Goal: Information Seeking & Learning: Learn about a topic

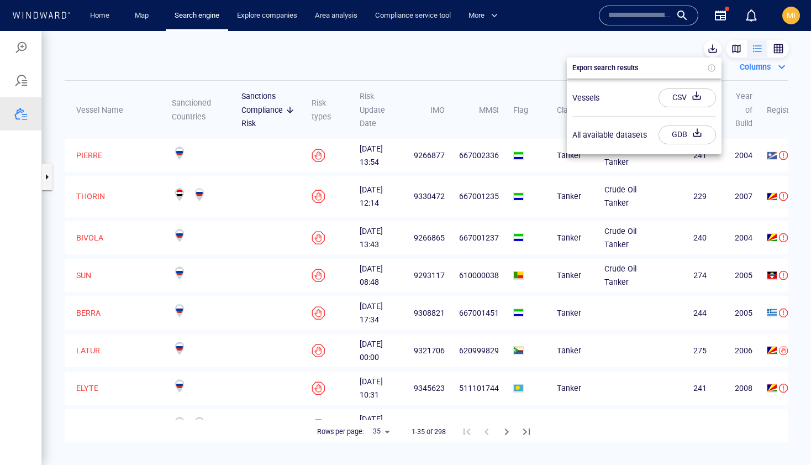
scroll to position [299, 231]
click at [259, 17] on link "Explore companies" at bounding box center [267, 15] width 69 height 19
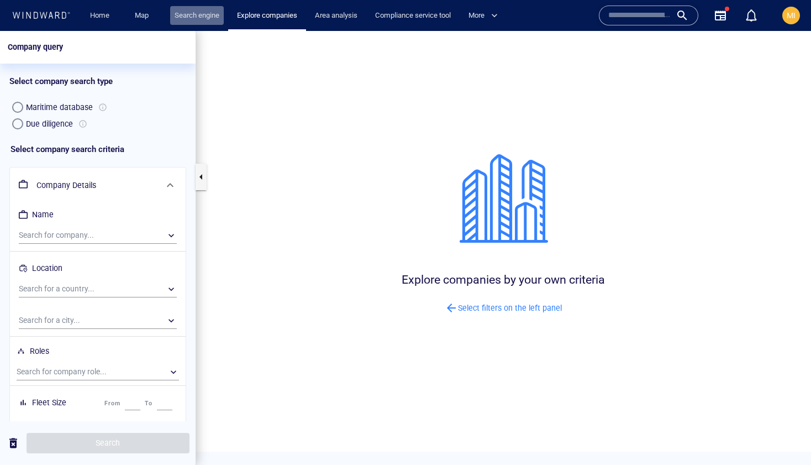
click at [179, 17] on link "Search engine" at bounding box center [197, 15] width 54 height 19
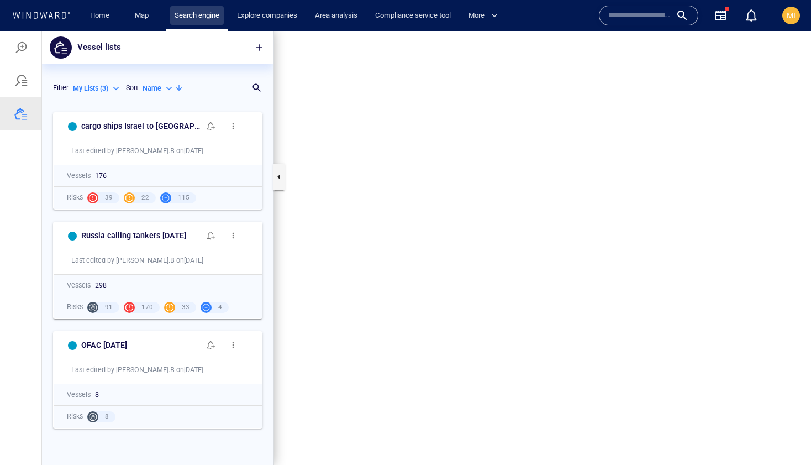
scroll to position [358, 231]
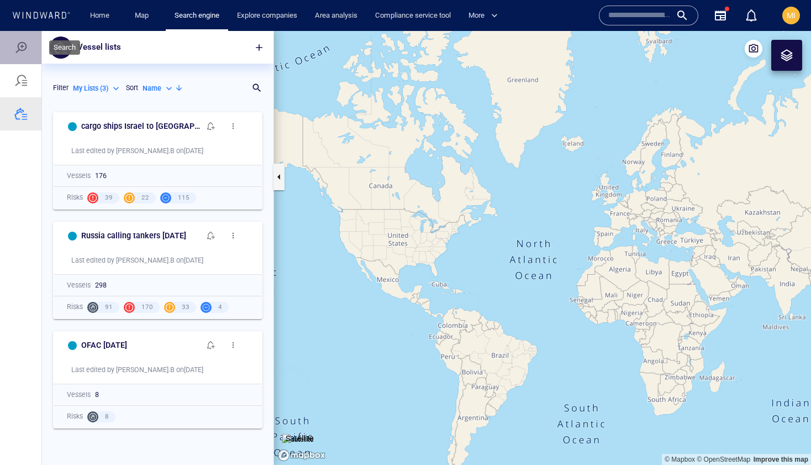
click at [20, 49] on div at bounding box center [20, 47] width 13 height 13
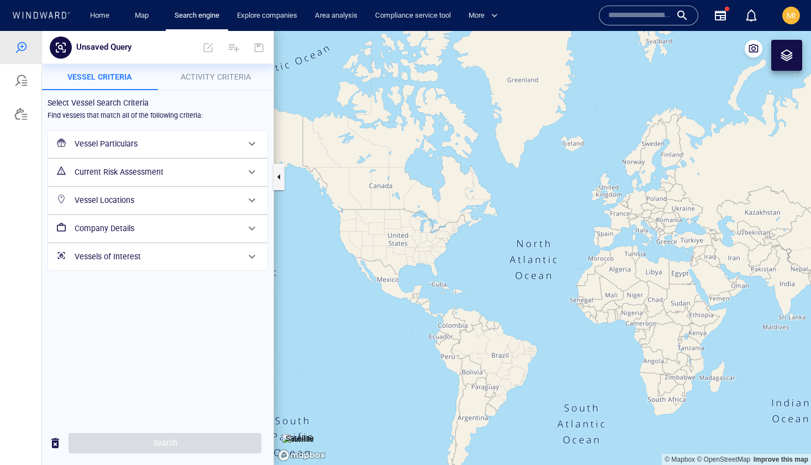
click at [128, 145] on h6 "Vessel Particulars" at bounding box center [157, 144] width 164 height 14
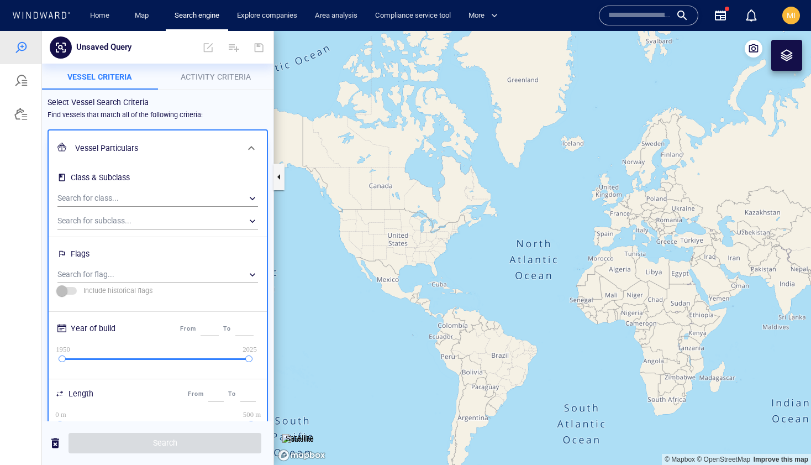
click at [236, 80] on span "Activity Criteria" at bounding box center [216, 76] width 70 height 9
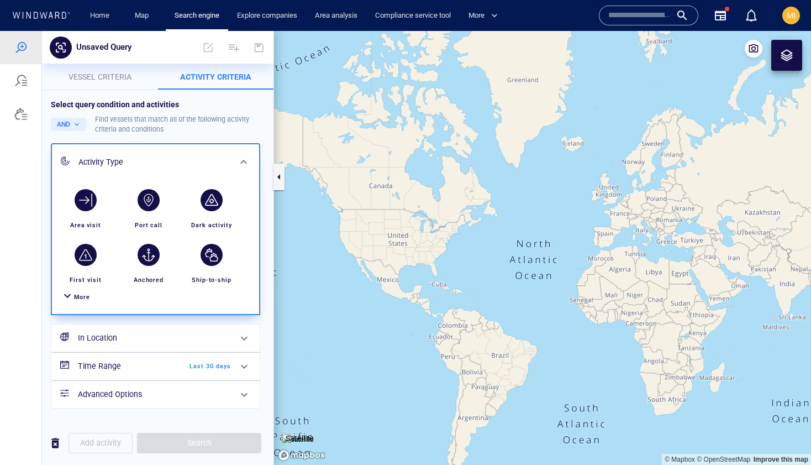
click at [83, 296] on span "More" at bounding box center [82, 296] width 16 height 7
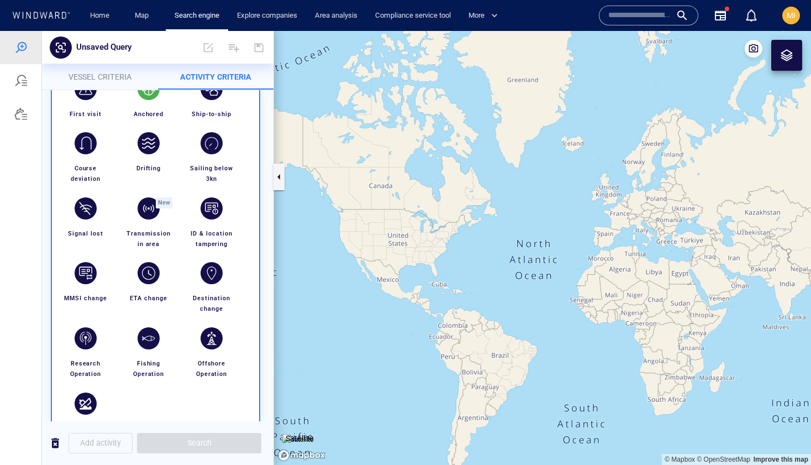
scroll to position [180, 0]
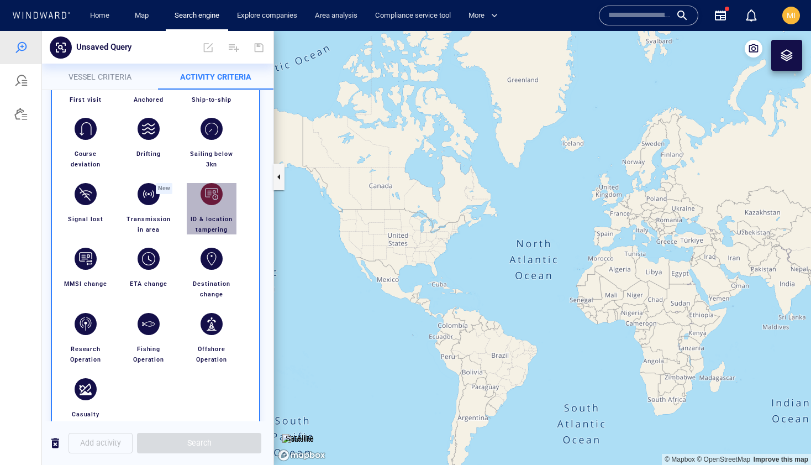
click at [214, 194] on div "button" at bounding box center [212, 194] width 22 height 22
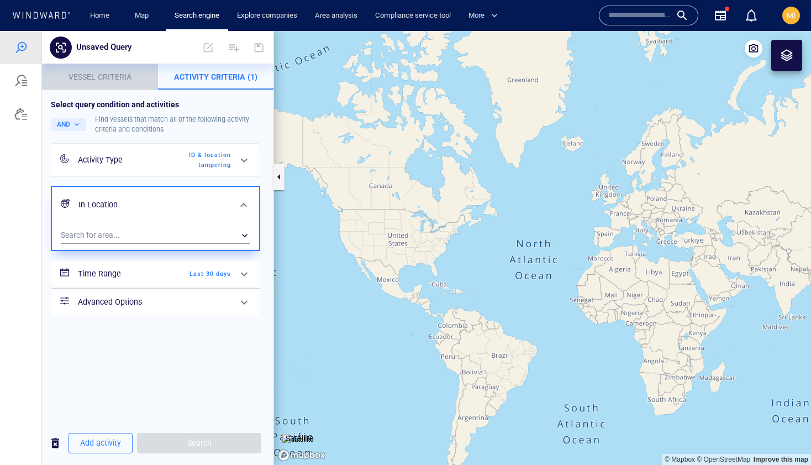
click at [110, 80] on span "Vessel criteria" at bounding box center [99, 76] width 63 height 9
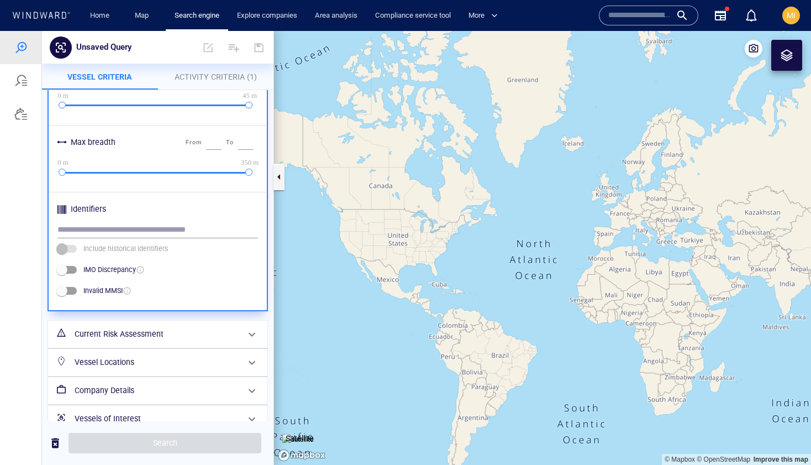
scroll to position [465, 0]
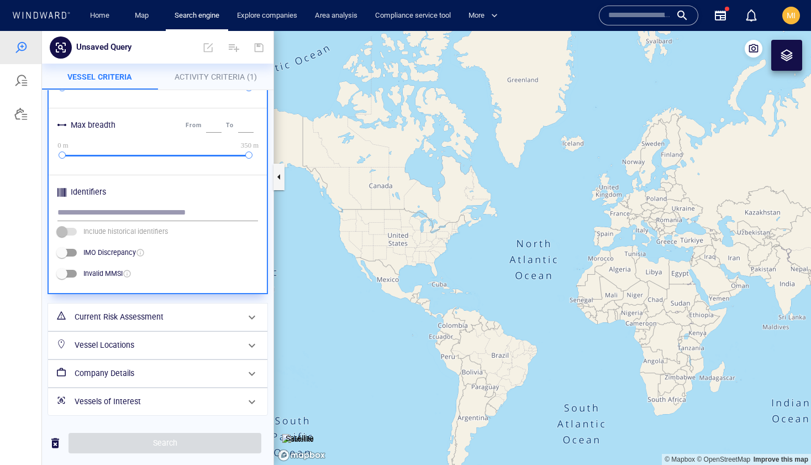
click at [126, 414] on div "Vessels of Interest" at bounding box center [157, 401] width 219 height 27
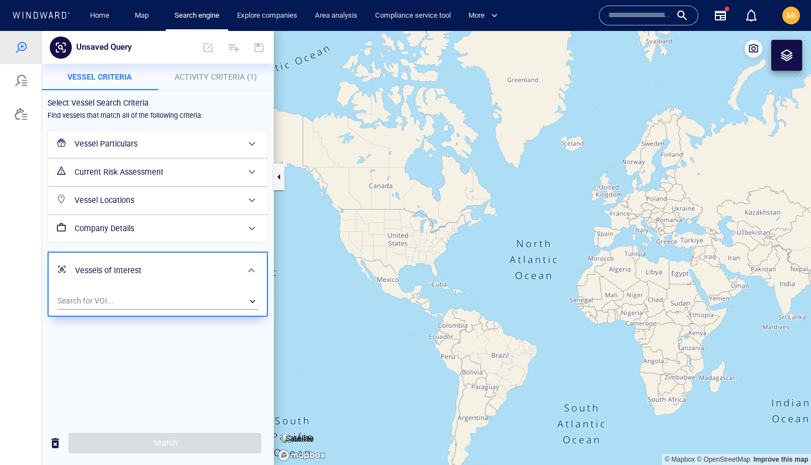
scroll to position [0, 0]
click at [181, 304] on div "​" at bounding box center [157, 301] width 201 height 17
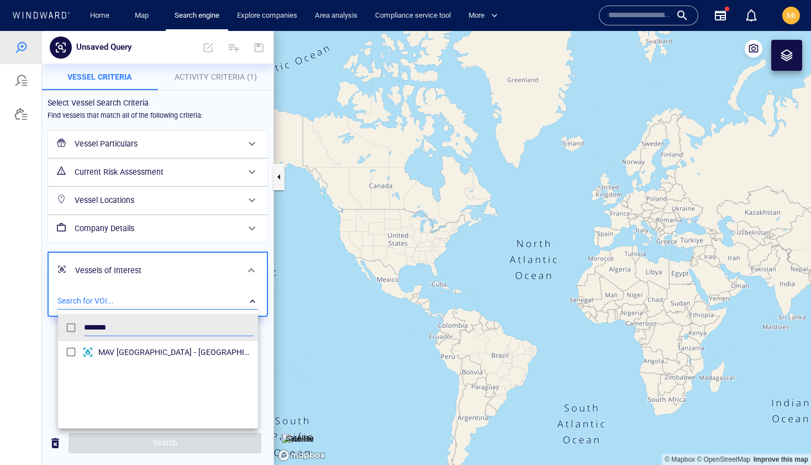
scroll to position [110, 200]
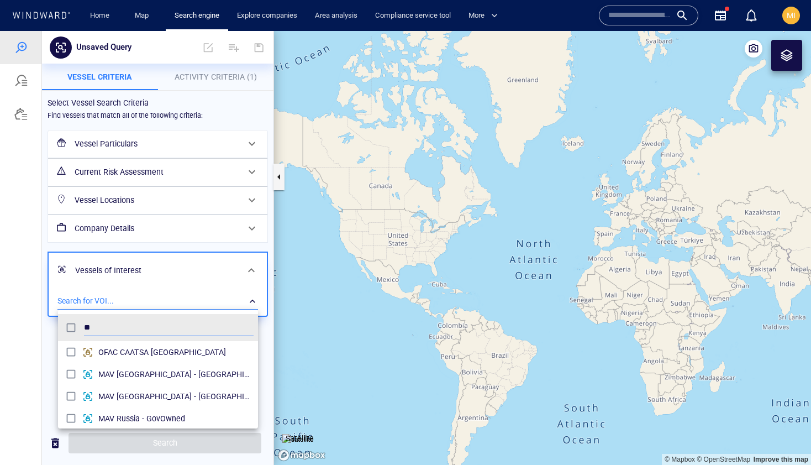
type input "*"
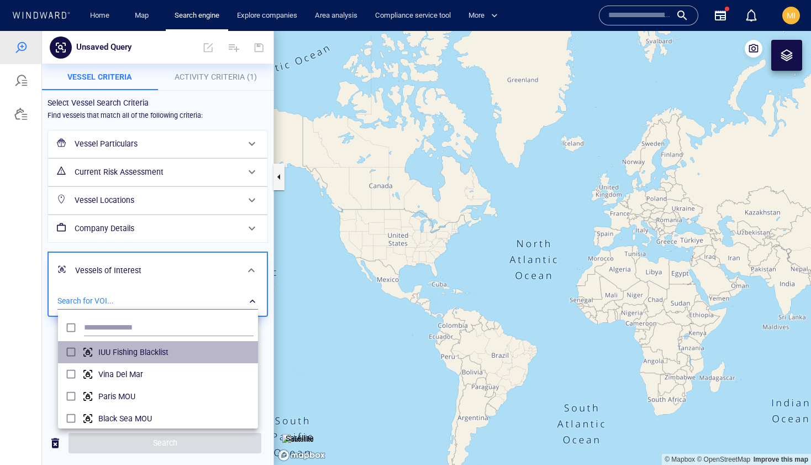
click at [58, 362] on li "IUU Fishing Blacklist" at bounding box center [158, 352] width 200 height 22
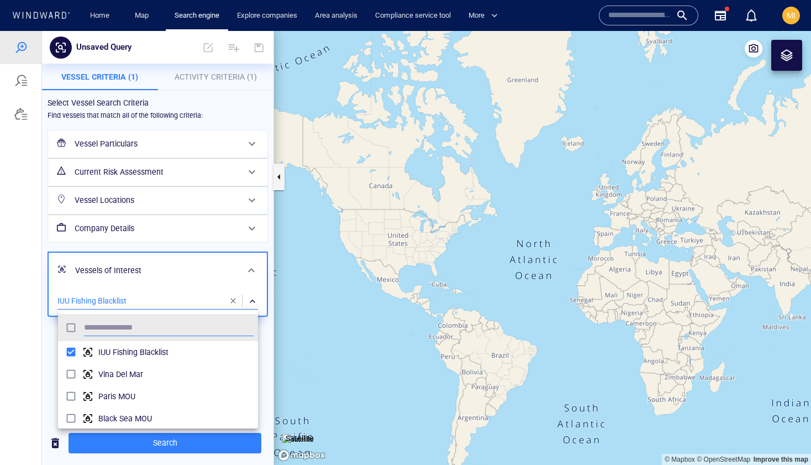
click at [49, 356] on div at bounding box center [405, 248] width 811 height 434
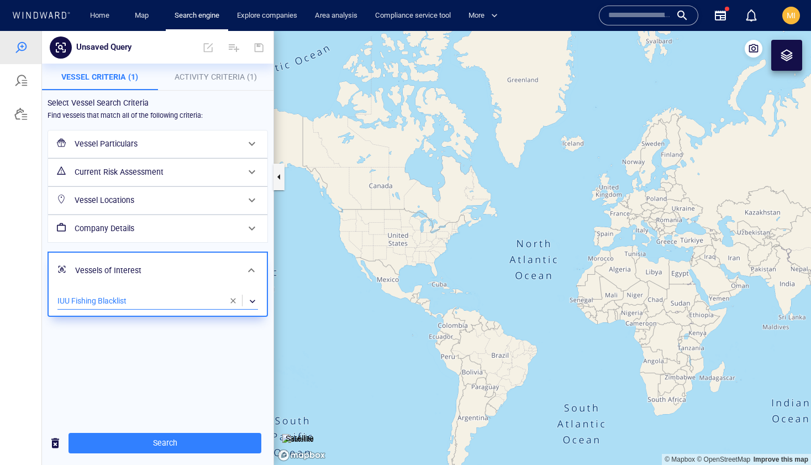
click at [233, 299] on span "button" at bounding box center [233, 300] width 9 height 9
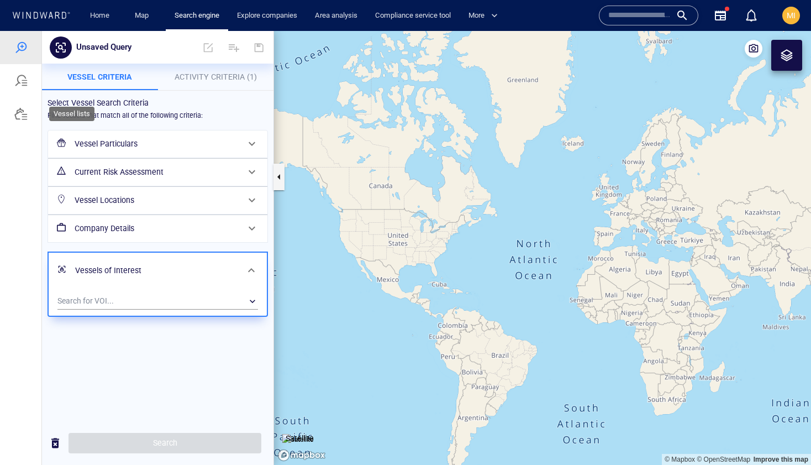
click at [18, 113] on div at bounding box center [20, 113] width 13 height 13
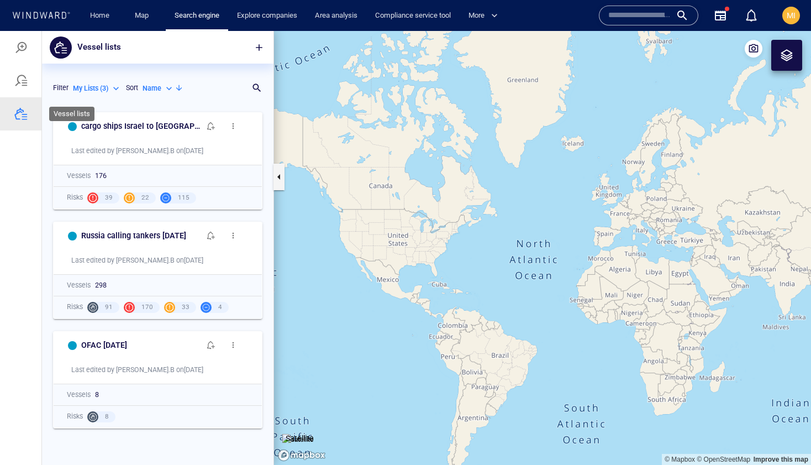
scroll to position [358, 231]
click at [262, 44] on span "button" at bounding box center [259, 47] width 11 height 11
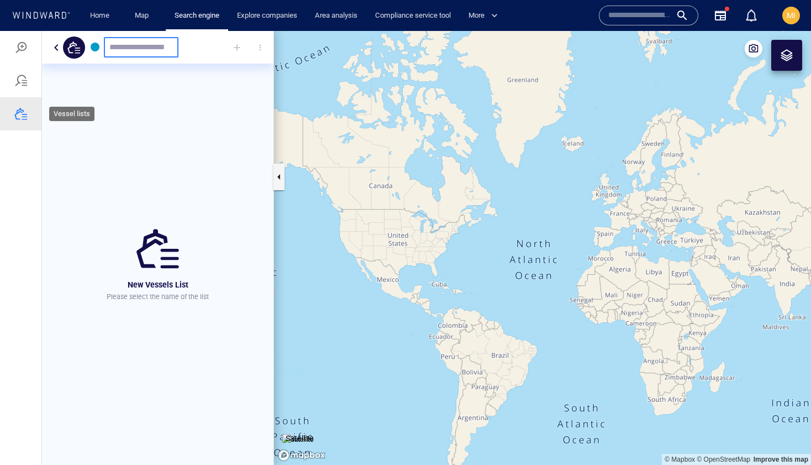
click at [22, 114] on div at bounding box center [20, 113] width 13 height 13
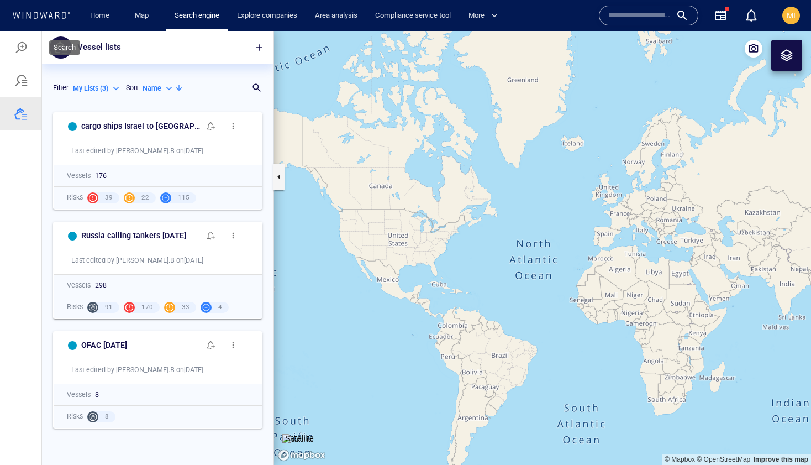
click at [18, 48] on div at bounding box center [20, 47] width 13 height 13
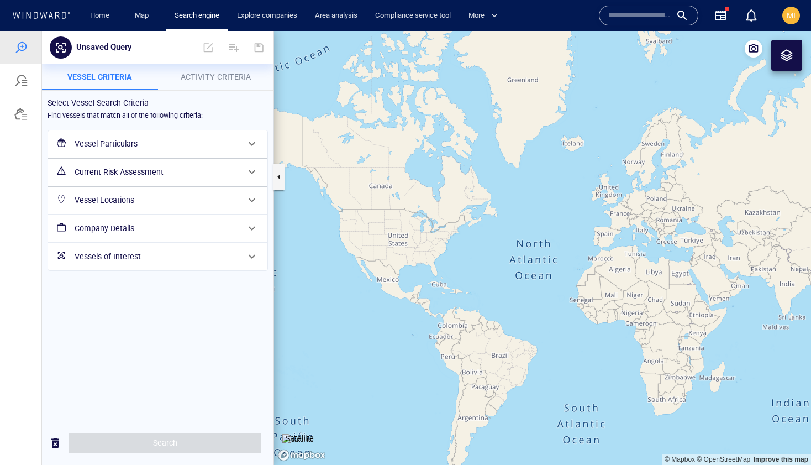
click at [154, 258] on h6 "Vessels of Interest" at bounding box center [157, 257] width 164 height 14
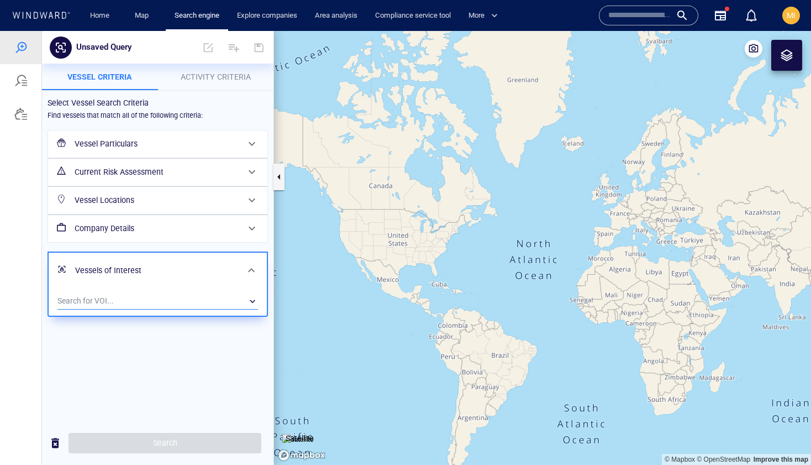
click at [133, 298] on div "​" at bounding box center [157, 301] width 201 height 17
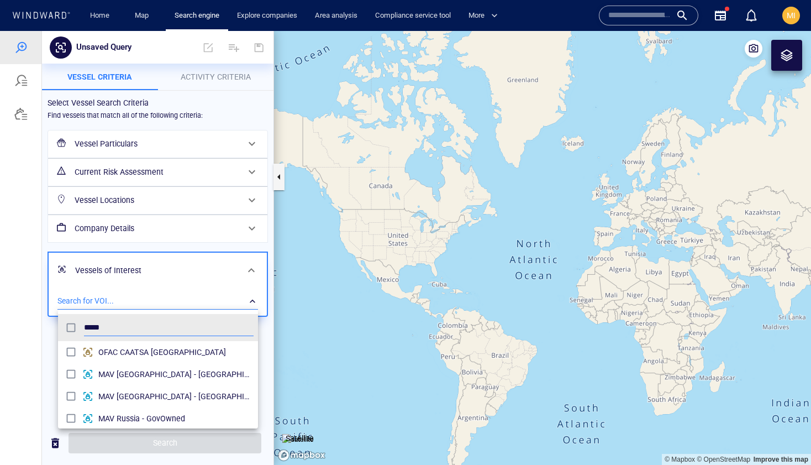
scroll to position [110, 200]
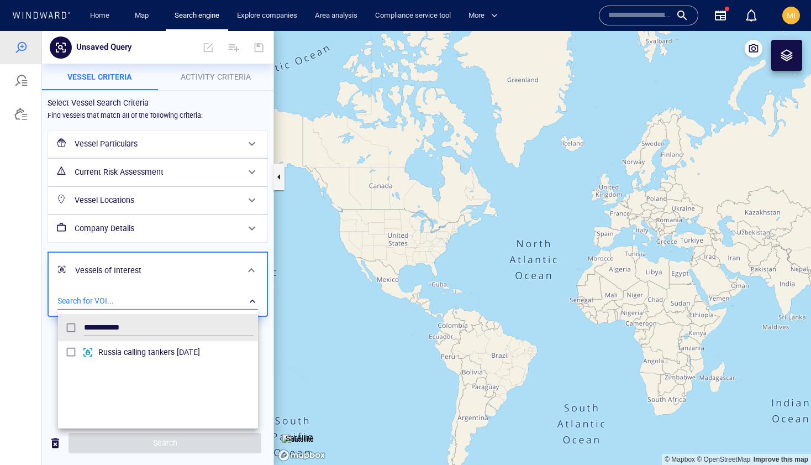
type input "**********"
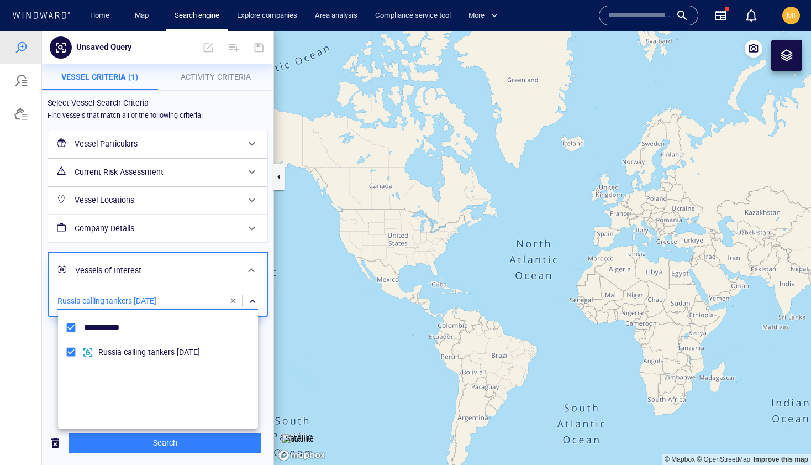
click at [213, 79] on div at bounding box center [405, 248] width 811 height 434
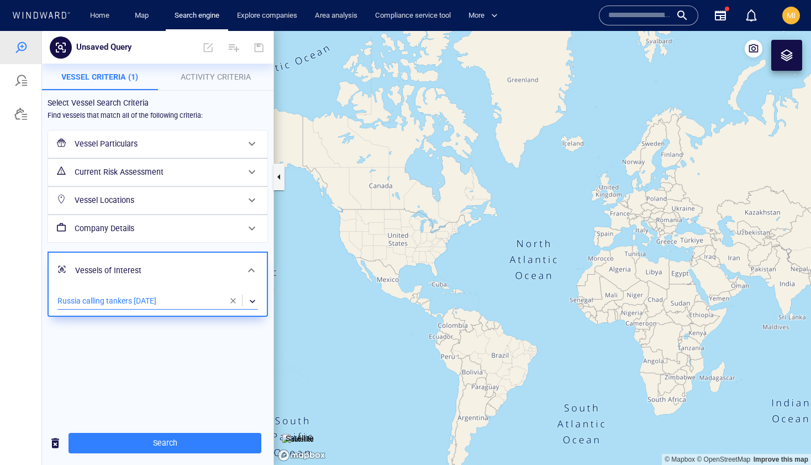
click at [215, 75] on span "Activity Criteria" at bounding box center [216, 76] width 70 height 9
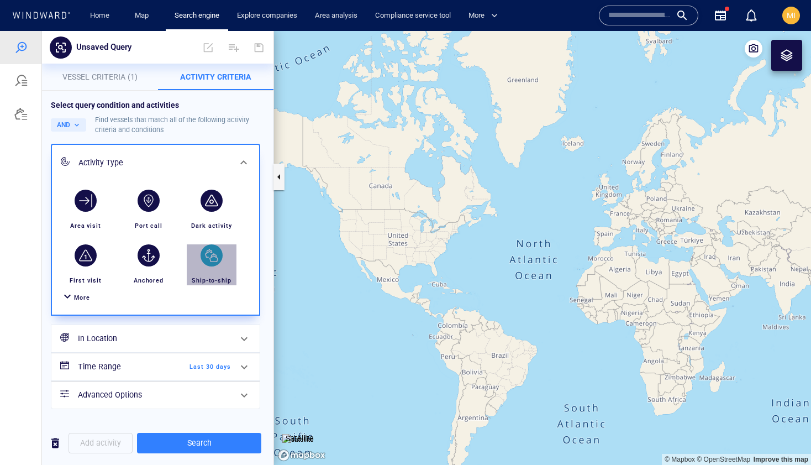
click at [215, 256] on div "button" at bounding box center [212, 255] width 22 height 22
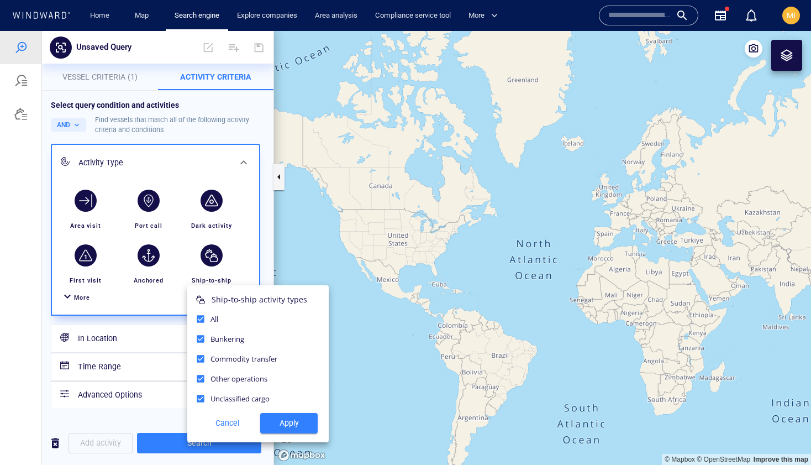
click at [288, 424] on span "Apply" at bounding box center [289, 423] width 40 height 14
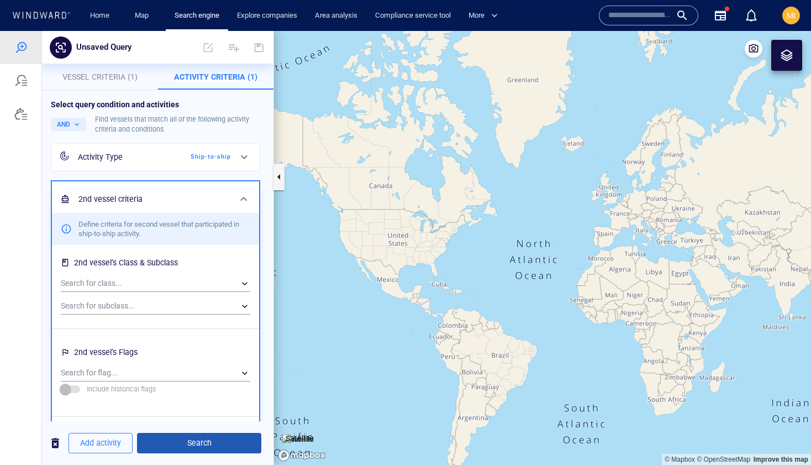
click at [214, 442] on span "Search" at bounding box center [199, 443] width 107 height 14
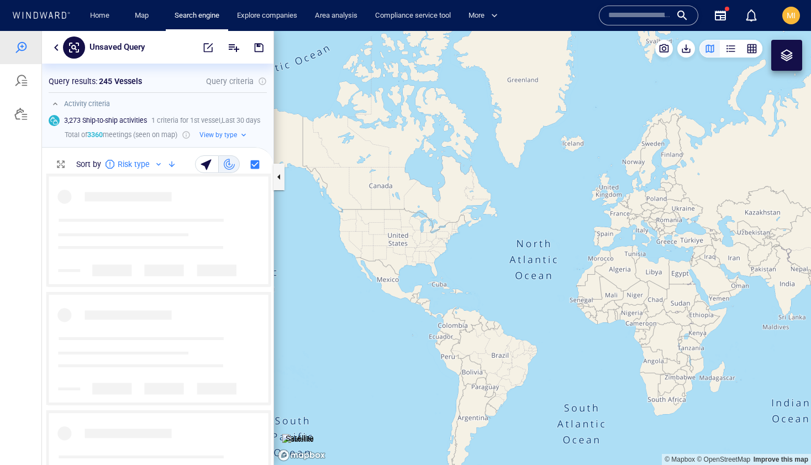
scroll to position [291, 231]
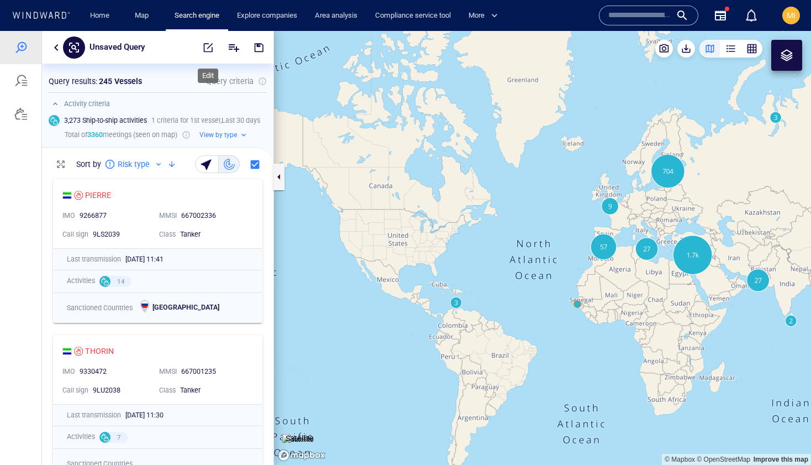
click at [209, 49] on span "button" at bounding box center [208, 47] width 11 height 11
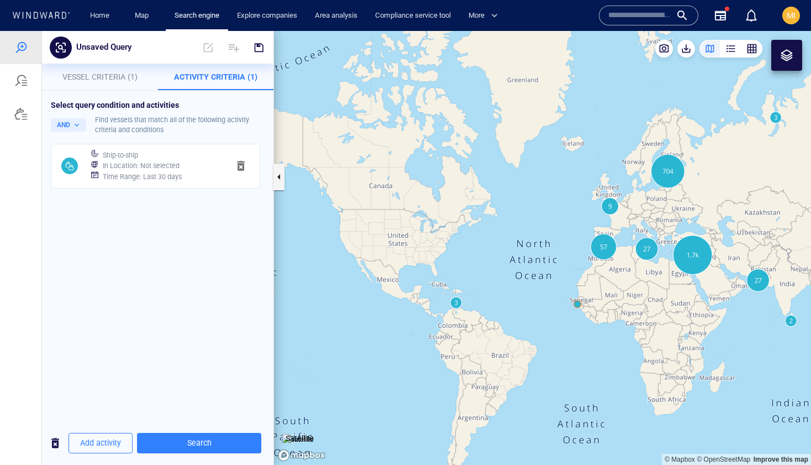
click at [189, 173] on div "Time Range : Last 30 days" at bounding box center [162, 176] width 122 height 15
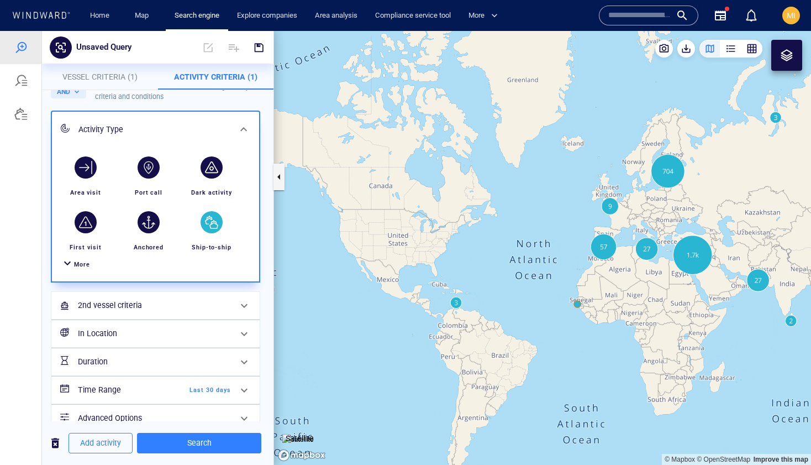
scroll to position [52, 0]
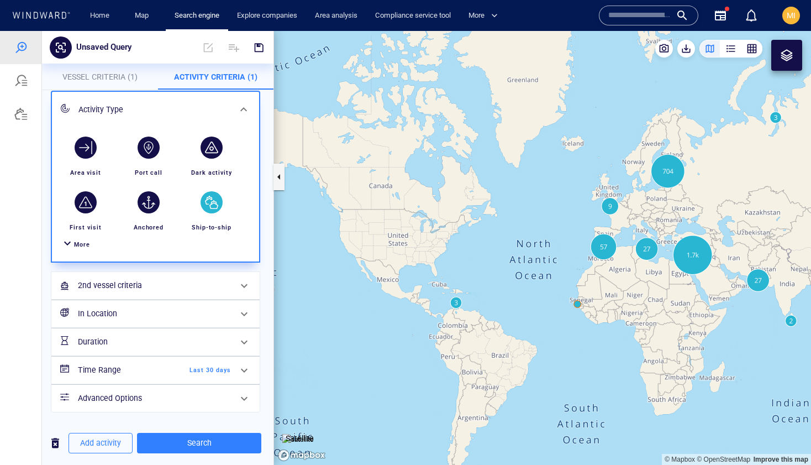
click at [50, 352] on div "Activity Type Area visit Port call Dark activity First visit Anchored Ship-to-s…" at bounding box center [156, 251] width 214 height 326
click at [44, 297] on div "Select query condition and activities AND Find vessels that match all of the fo…" at bounding box center [157, 229] width 231 height 383
click at [119, 77] on span "Vessel Criteria (1)" at bounding box center [99, 76] width 75 height 9
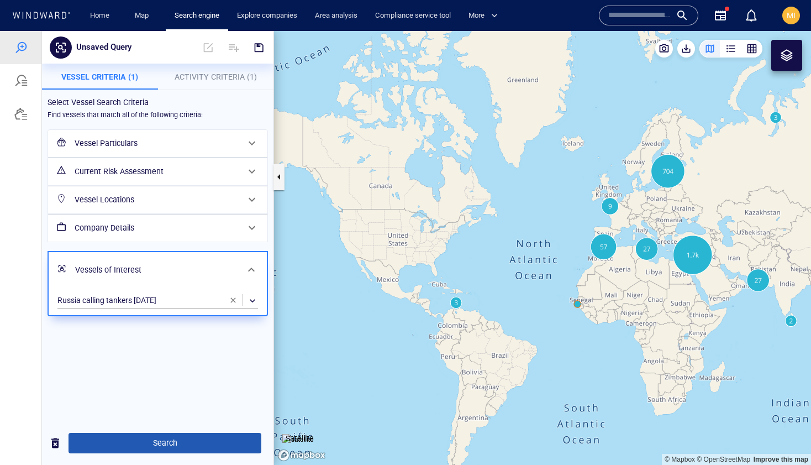
click at [180, 444] on span "Search" at bounding box center [164, 443] width 175 height 14
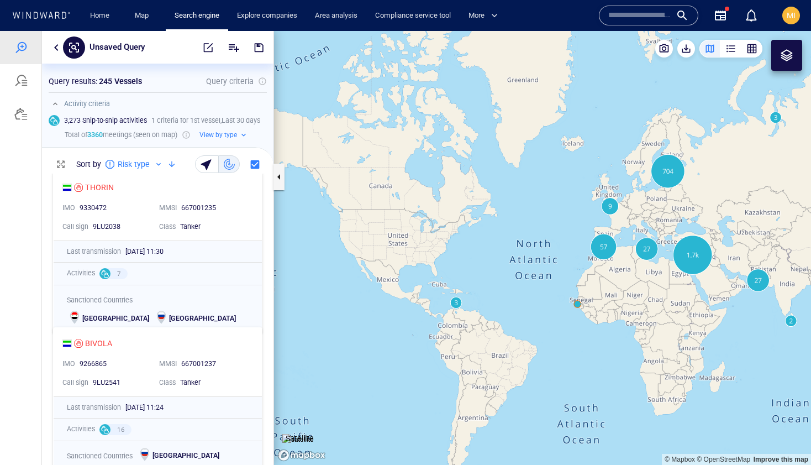
scroll to position [182, 0]
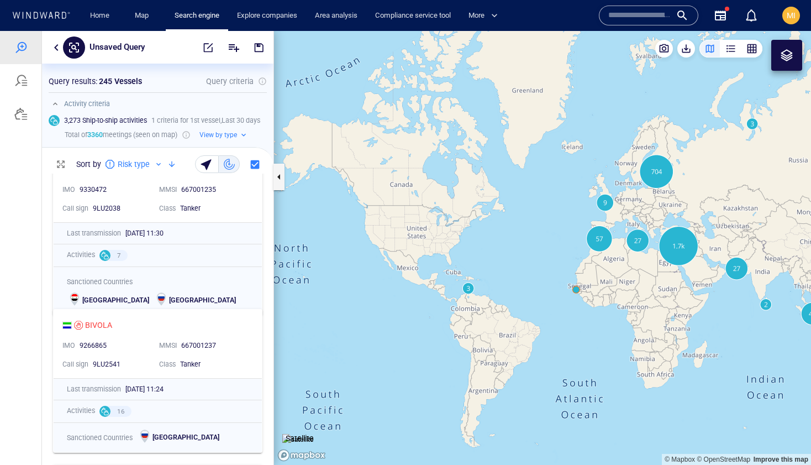
drag, startPoint x: 619, startPoint y: 310, endPoint x: 564, endPoint y: 304, distance: 54.5
click at [565, 305] on canvas "Map" at bounding box center [542, 248] width 537 height 434
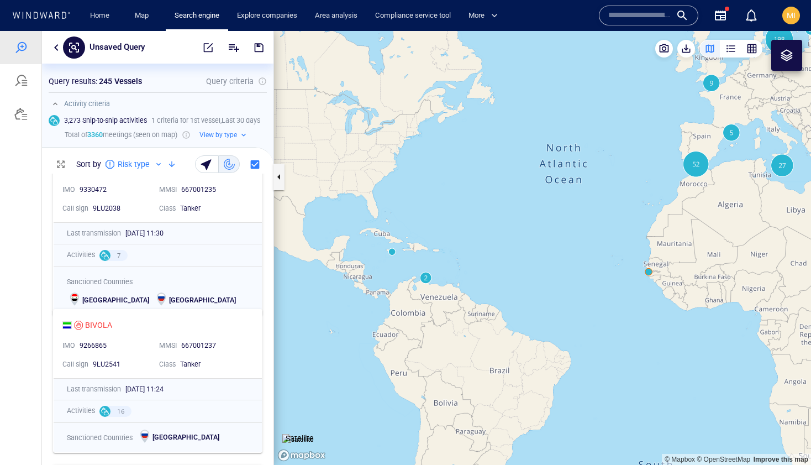
drag, startPoint x: 460, startPoint y: 284, endPoint x: 599, endPoint y: 260, distance: 141.4
click at [599, 260] on canvas "Map" at bounding box center [542, 248] width 537 height 434
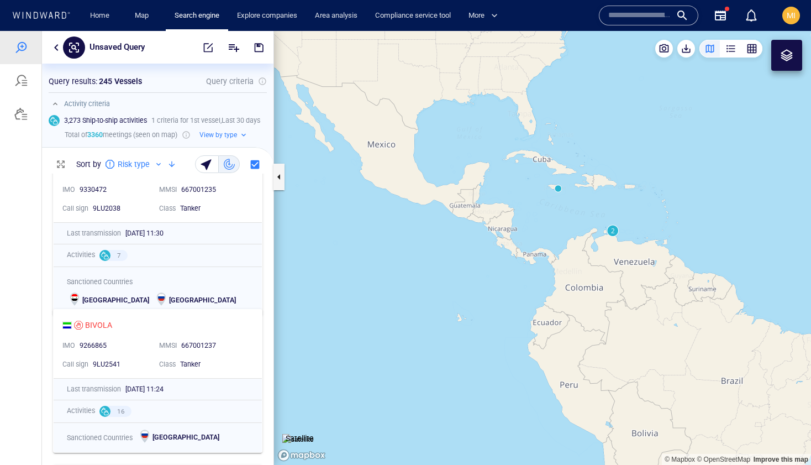
drag, startPoint x: 615, startPoint y: 251, endPoint x: 590, endPoint y: 254, distance: 25.0
click at [592, 254] on canvas "Map" at bounding box center [542, 248] width 537 height 434
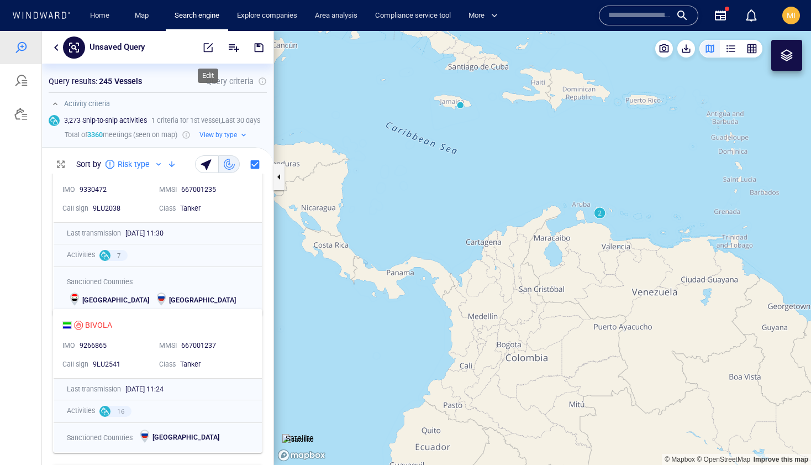
click at [208, 47] on span "button" at bounding box center [208, 47] width 11 height 11
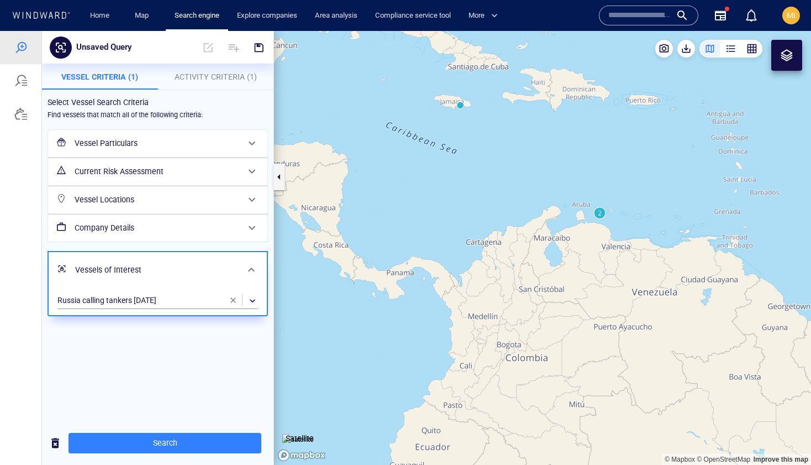
click at [219, 87] on button "Activity Criteria (1)" at bounding box center [216, 77] width 116 height 27
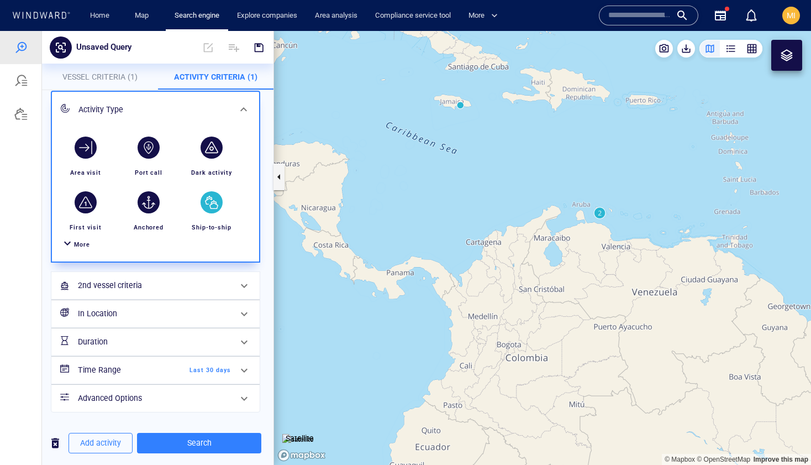
click at [212, 202] on div "button" at bounding box center [212, 202] width 22 height 22
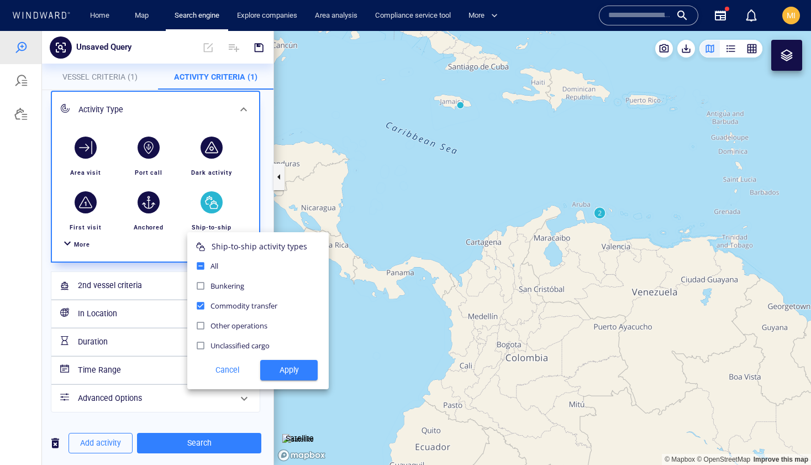
click at [291, 366] on span "Apply" at bounding box center [289, 370] width 40 height 14
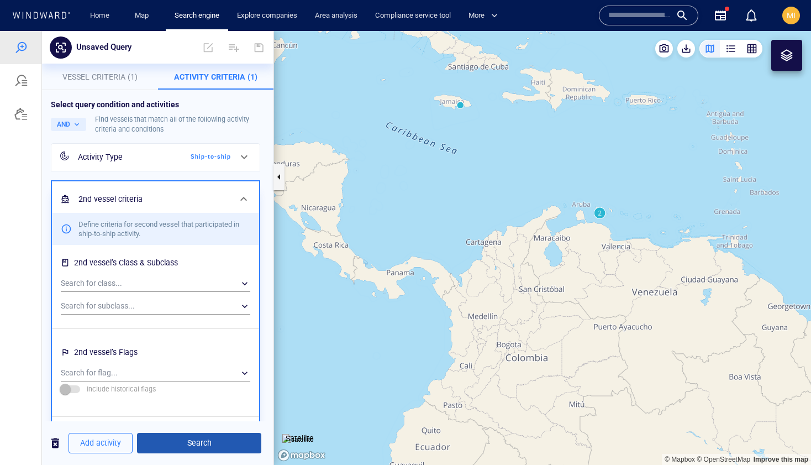
click at [198, 440] on span "Search" at bounding box center [199, 443] width 107 height 14
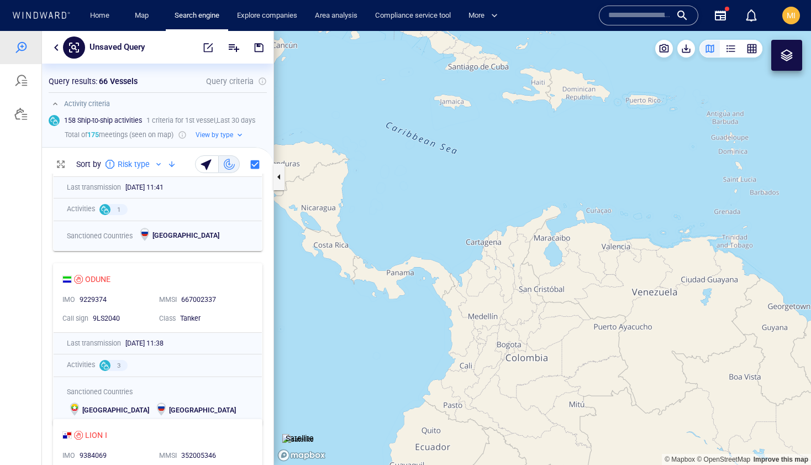
scroll to position [105, 0]
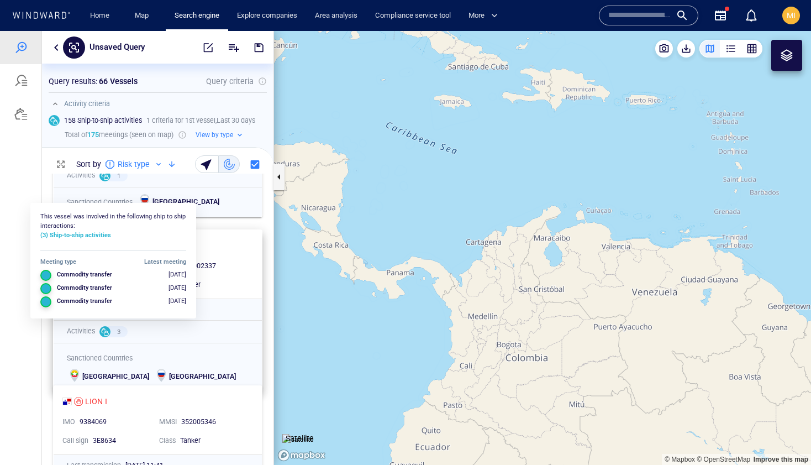
click at [105, 332] on div at bounding box center [104, 331] width 11 height 11
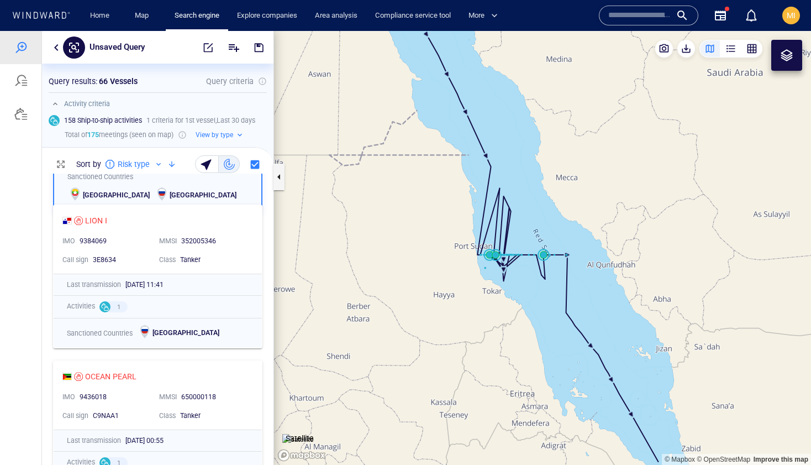
scroll to position [291, 0]
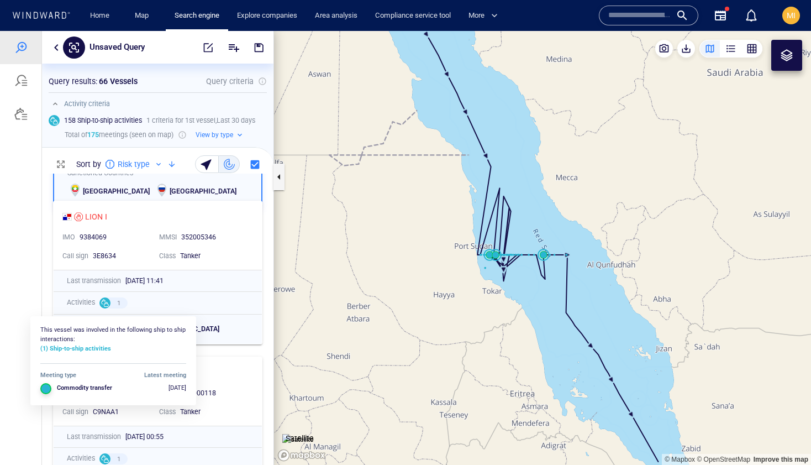
click at [105, 301] on div at bounding box center [104, 302] width 11 height 11
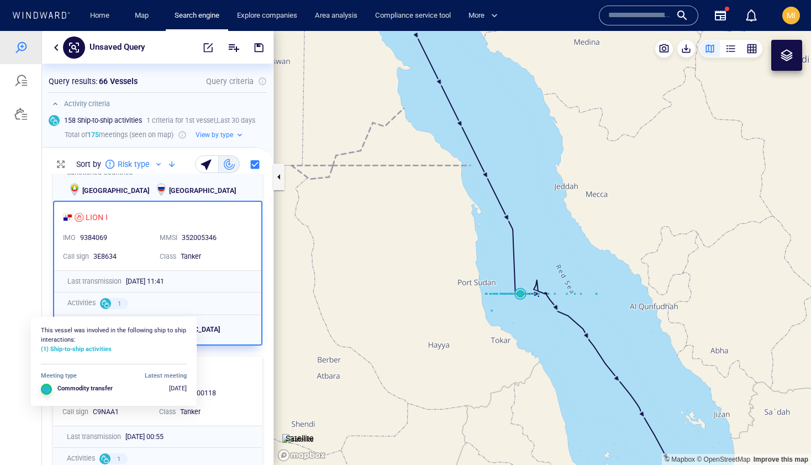
click at [107, 302] on div at bounding box center [105, 303] width 11 height 11
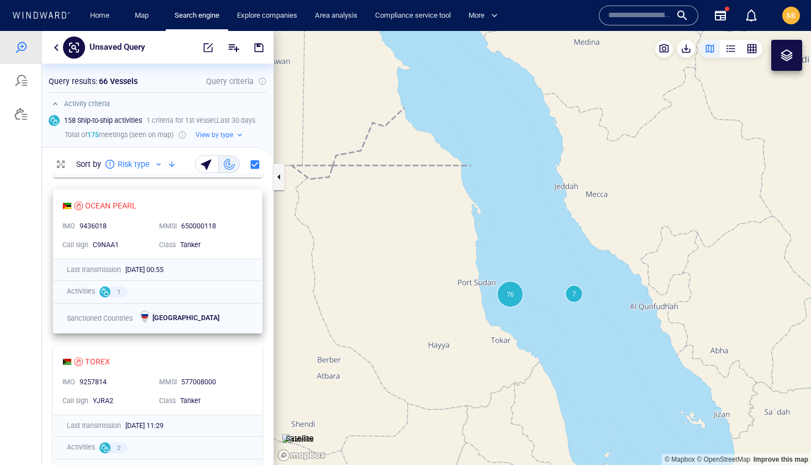
scroll to position [464, 0]
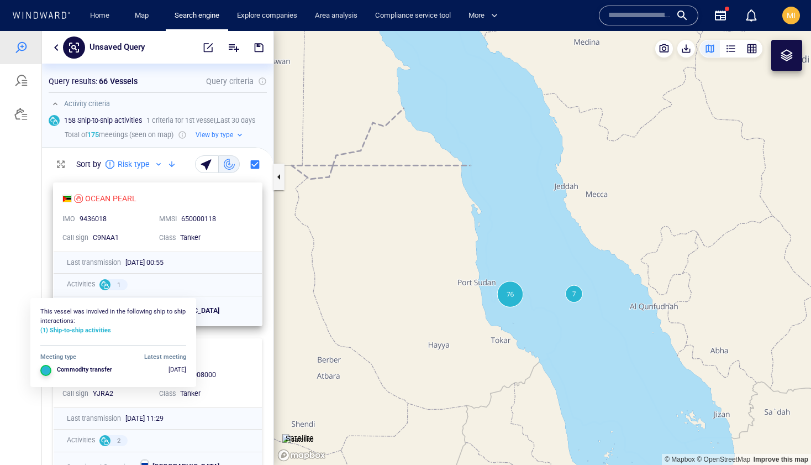
click at [104, 286] on div at bounding box center [104, 284] width 11 height 11
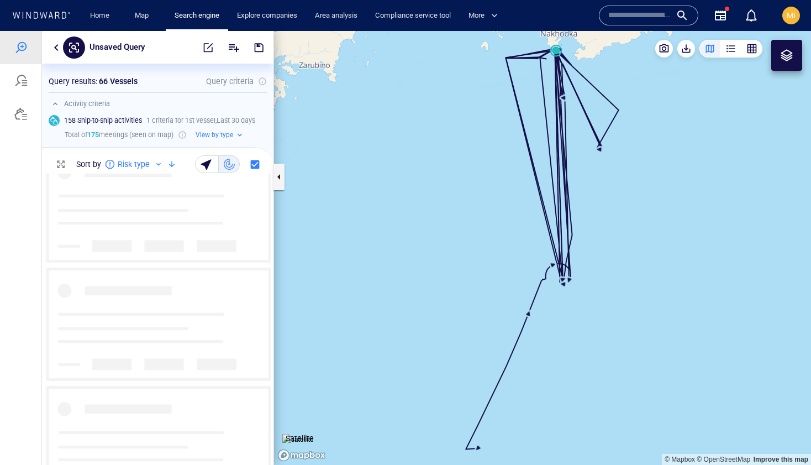
scroll to position [3412, 0]
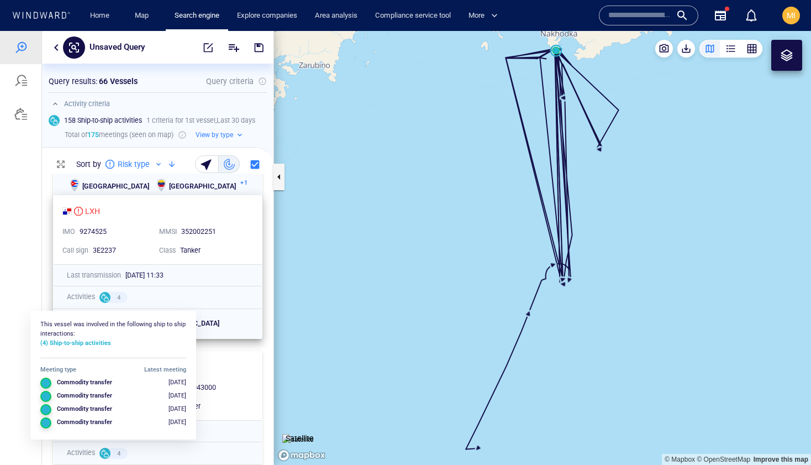
click at [103, 298] on div at bounding box center [104, 297] width 11 height 11
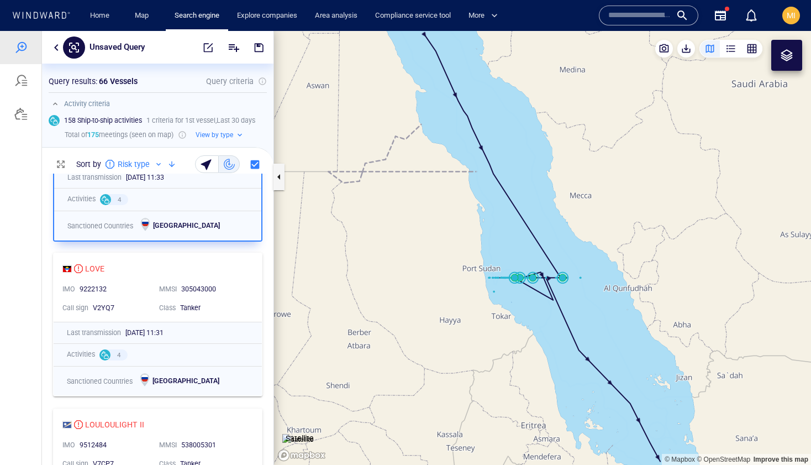
scroll to position [3537, 0]
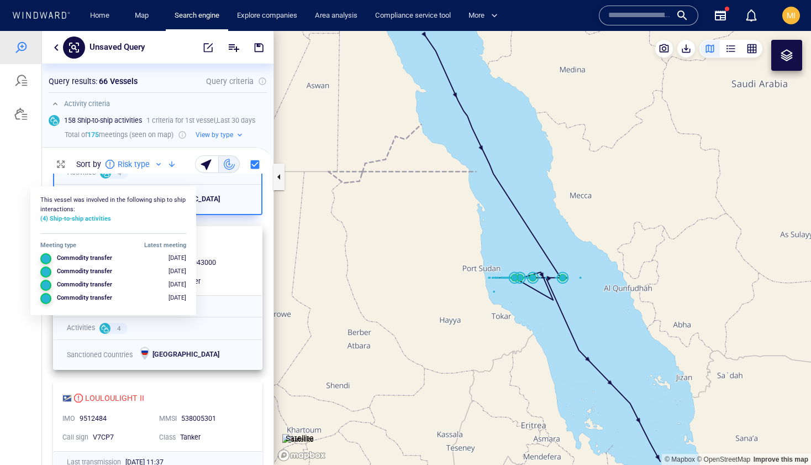
click at [104, 329] on div at bounding box center [104, 328] width 11 height 11
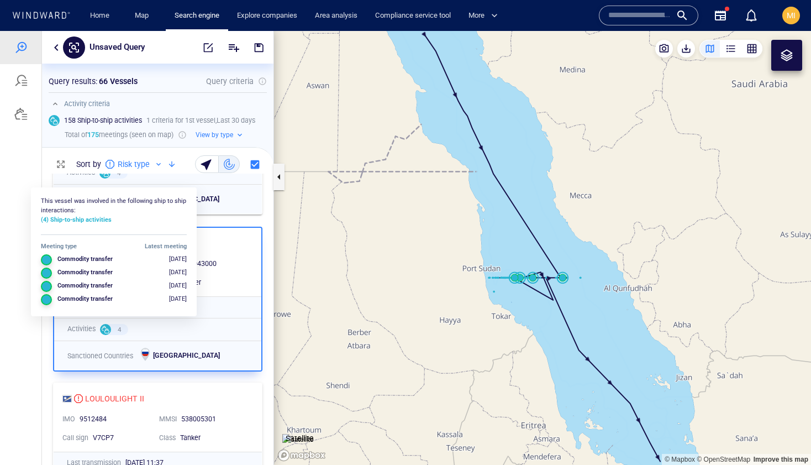
click at [104, 329] on div at bounding box center [105, 329] width 11 height 11
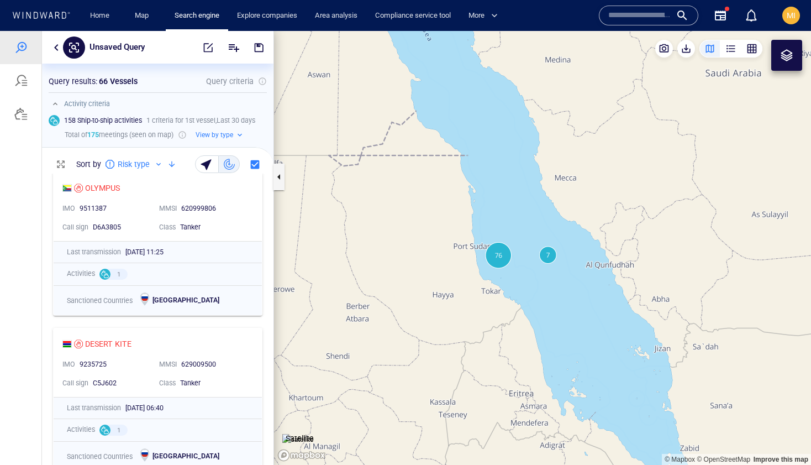
scroll to position [2019, 0]
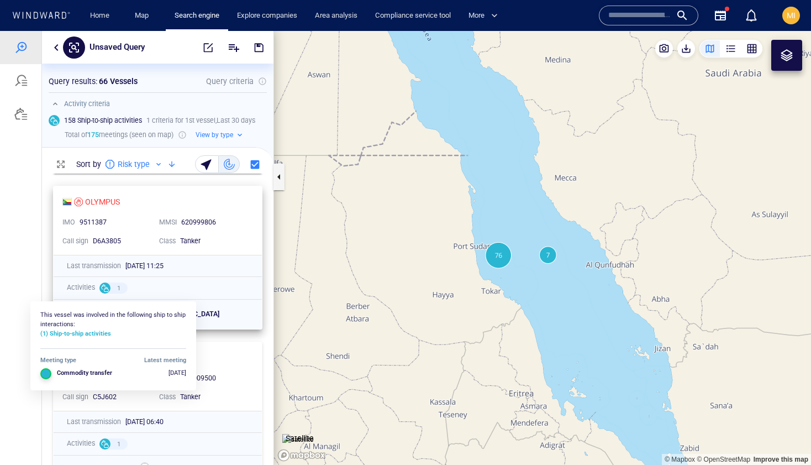
click at [105, 288] on div at bounding box center [104, 287] width 11 height 11
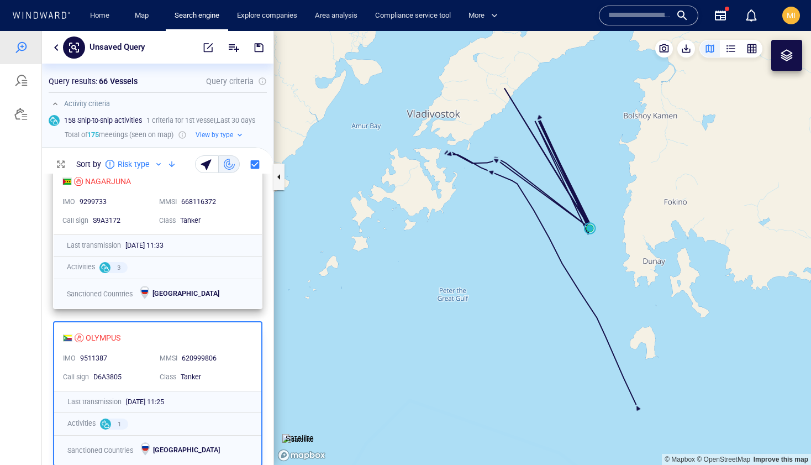
click at [106, 268] on div at bounding box center [104, 267] width 11 height 11
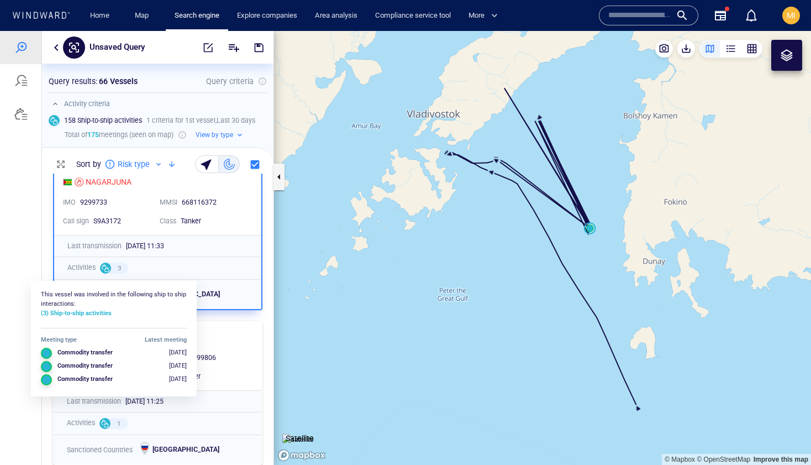
scroll to position [1885, 0]
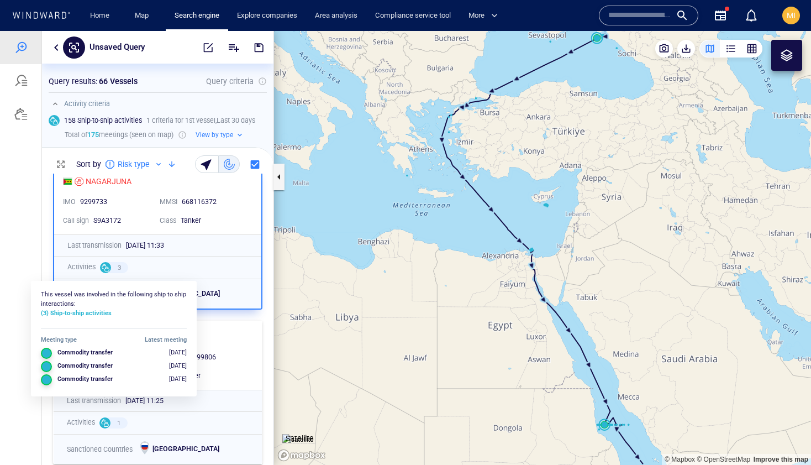
click at [106, 267] on div at bounding box center [105, 267] width 11 height 11
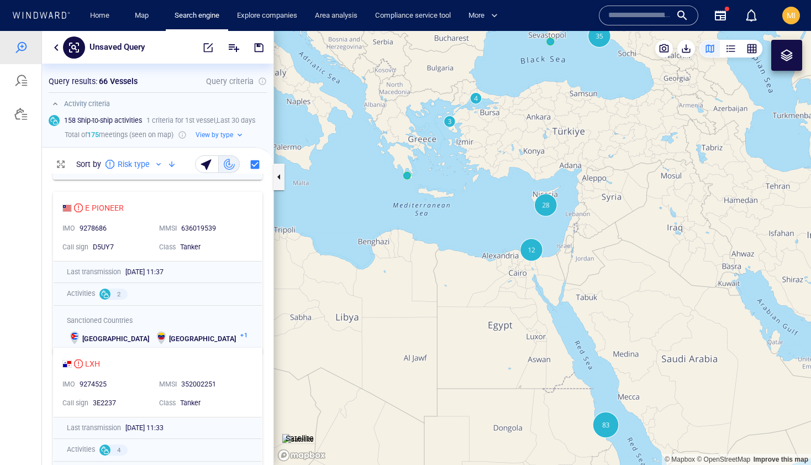
scroll to position [3301, 0]
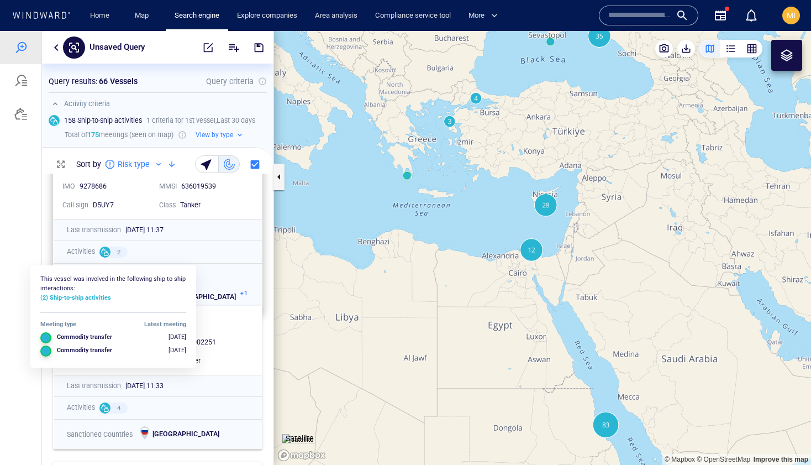
click at [105, 252] on div at bounding box center [104, 251] width 11 height 11
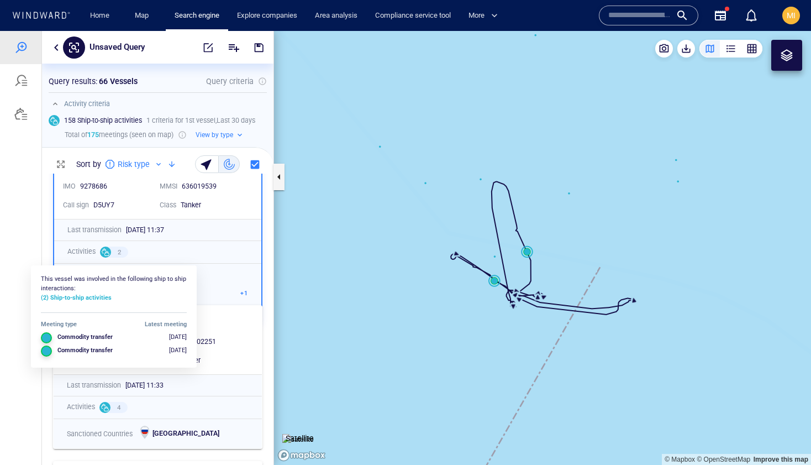
click at [108, 252] on div at bounding box center [105, 251] width 11 height 11
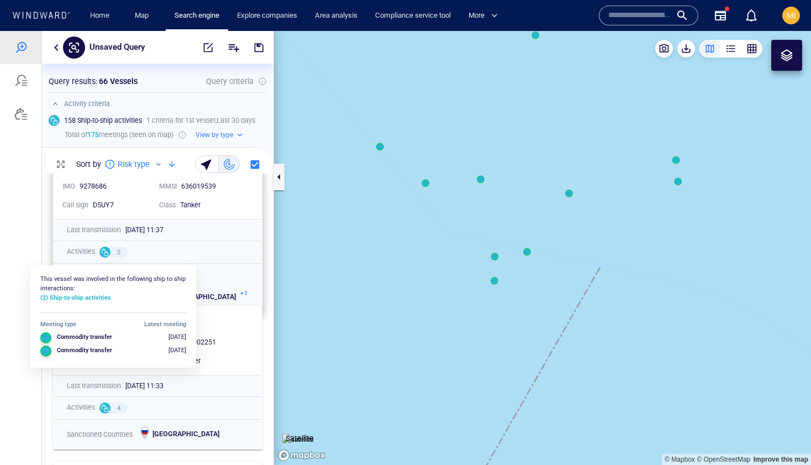
click at [105, 254] on div at bounding box center [104, 251] width 11 height 11
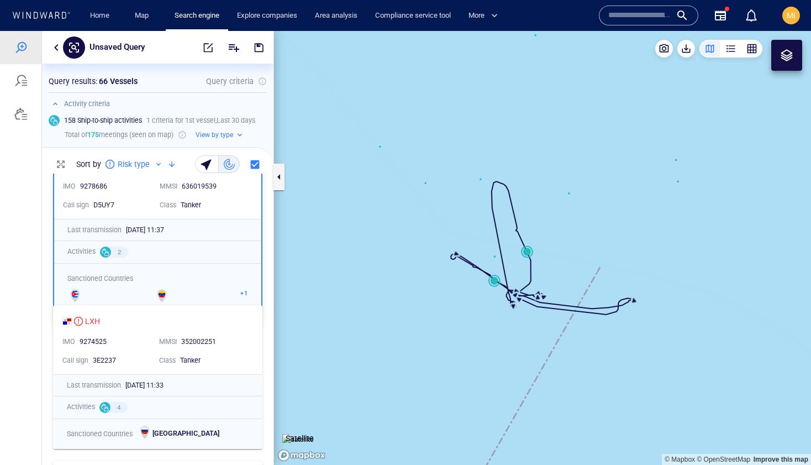
click at [494, 281] on canvas "Map" at bounding box center [542, 248] width 537 height 434
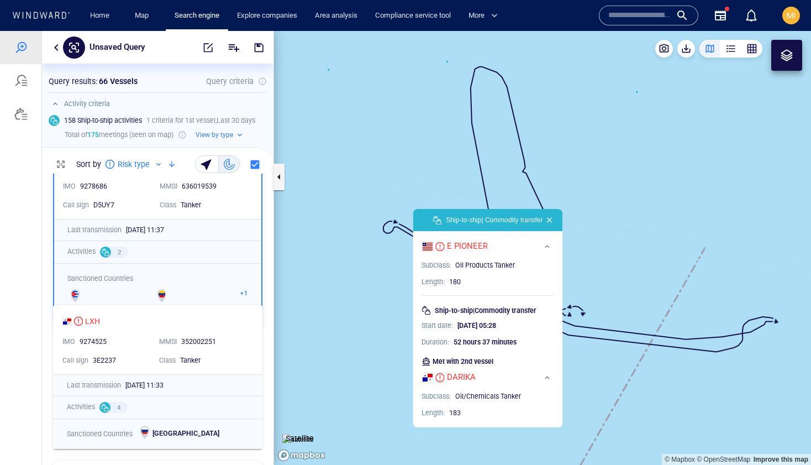
drag, startPoint x: 556, startPoint y: 340, endPoint x: 562, endPoint y: 242, distance: 98.0
click at [562, 242] on canvas "Map" at bounding box center [542, 248] width 537 height 434
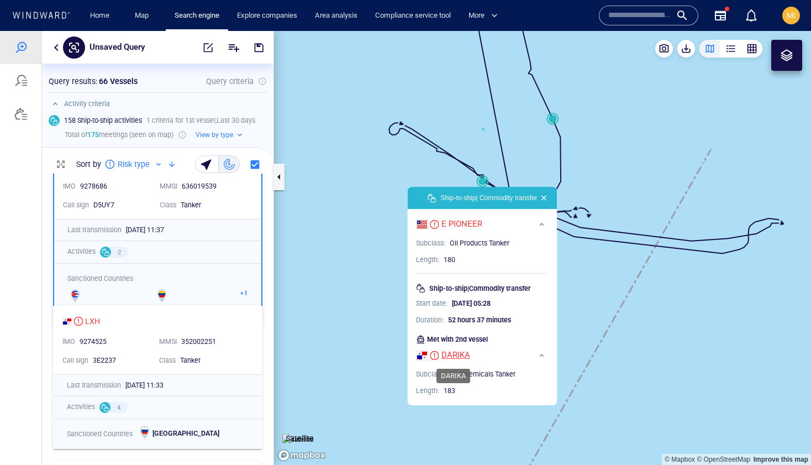
click at [453, 356] on div "DARIKA" at bounding box center [455, 355] width 29 height 12
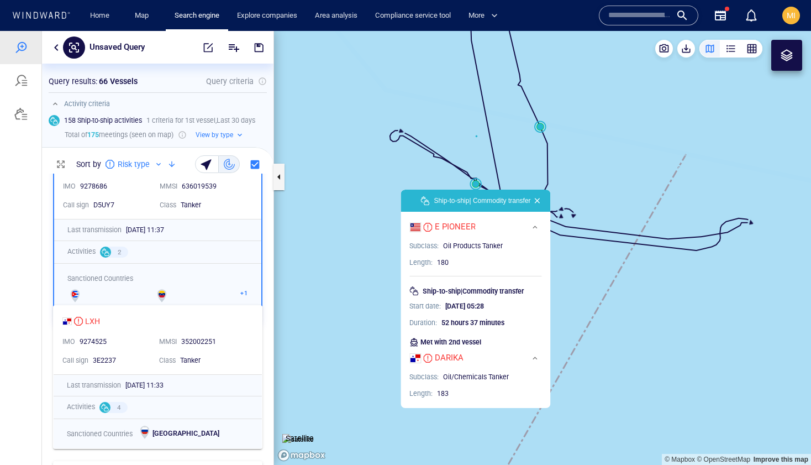
click at [539, 201] on button "button" at bounding box center [537, 200] width 13 height 13
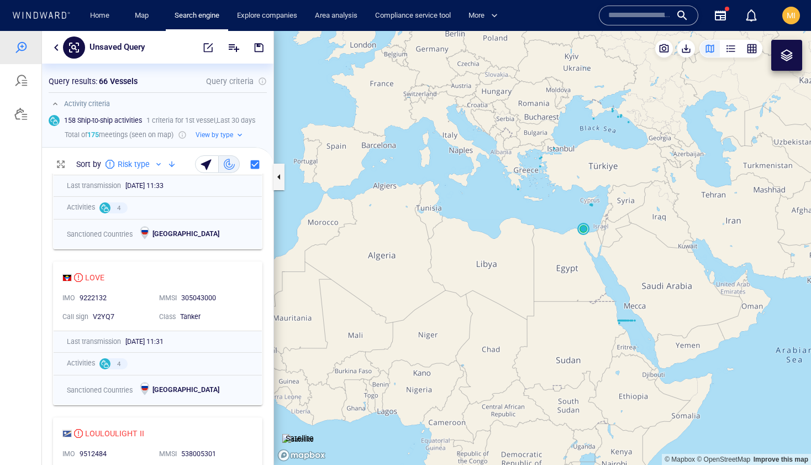
scroll to position [3524, 0]
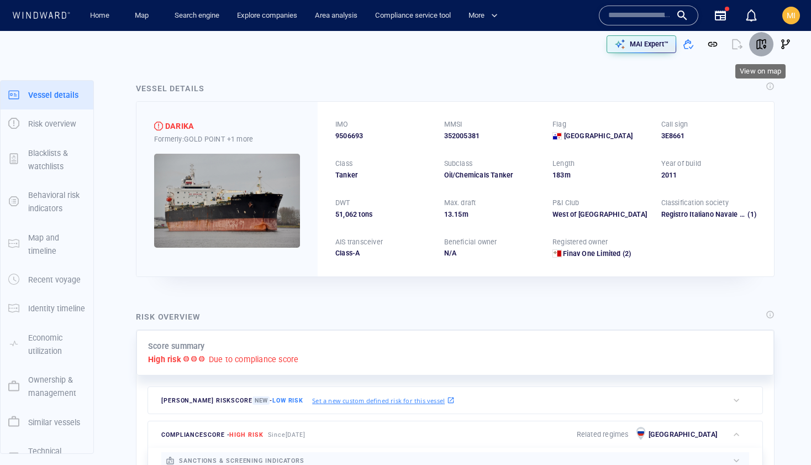
click at [756, 43] on span "button" at bounding box center [761, 44] width 11 height 11
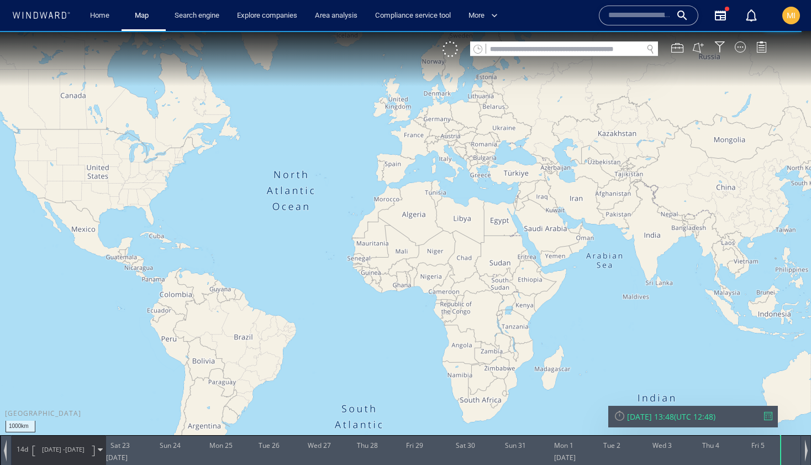
click at [555, 47] on input "text" at bounding box center [564, 49] width 156 height 15
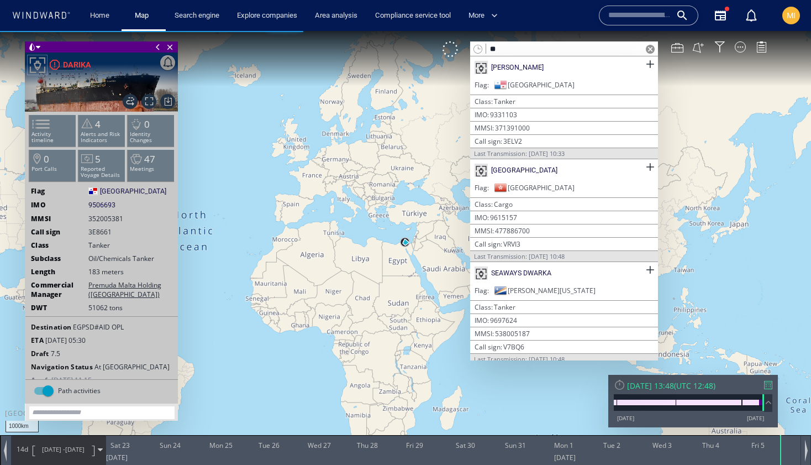
type input "*"
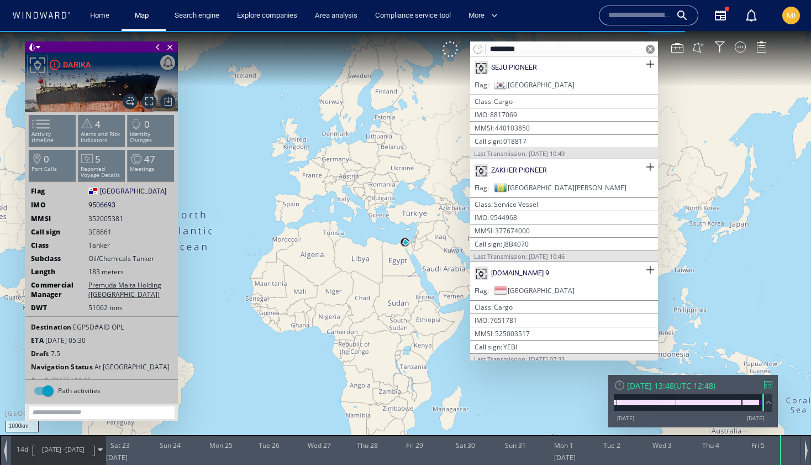
click at [497, 50] on input "*********" at bounding box center [564, 49] width 156 height 15
type input "*********"
click at [645, 64] on span at bounding box center [650, 64] width 14 height 14
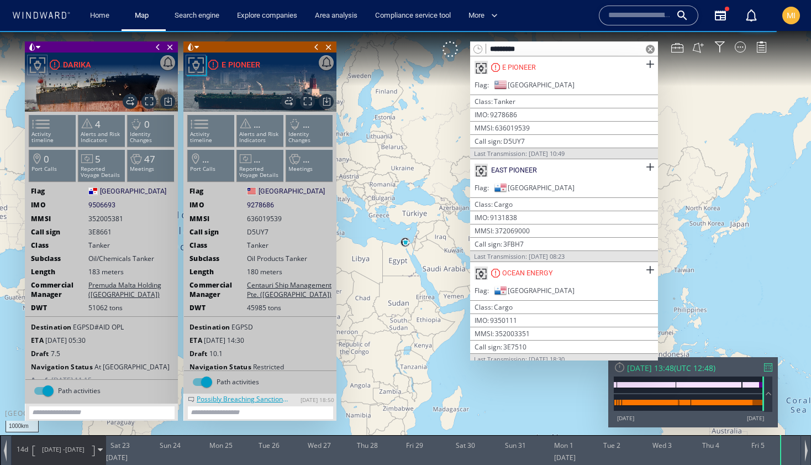
click at [315, 46] on span at bounding box center [316, 46] width 12 height 11
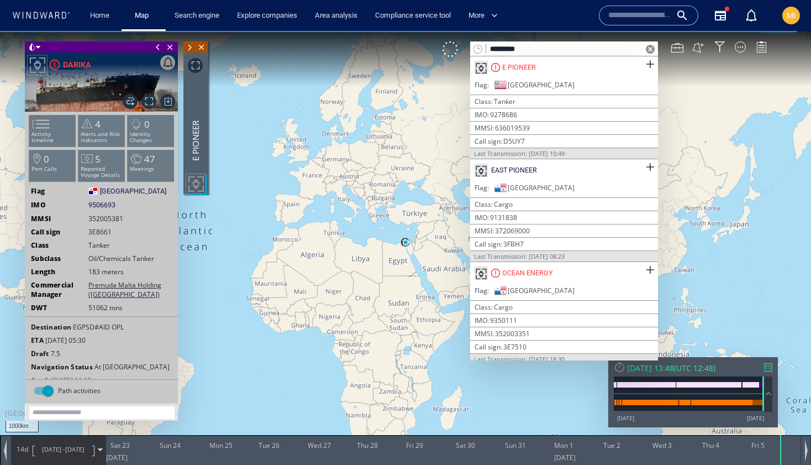
click at [156, 48] on span at bounding box center [158, 46] width 12 height 11
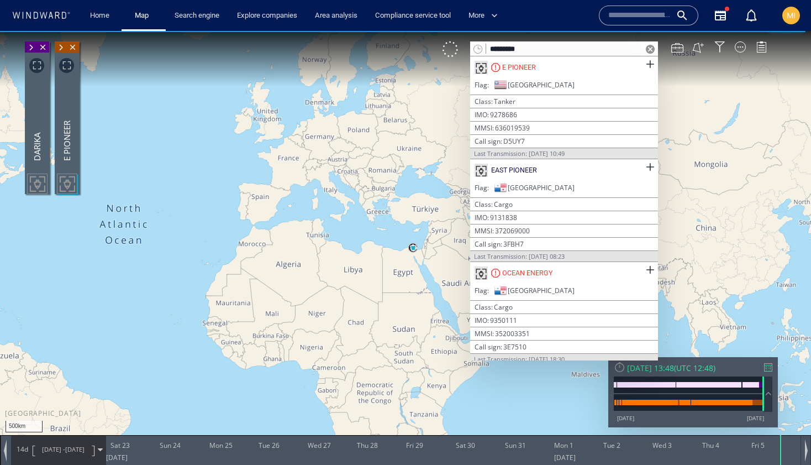
drag, startPoint x: 411, startPoint y: 248, endPoint x: 354, endPoint y: 217, distance: 65.2
click at [355, 217] on canvas "Map" at bounding box center [405, 242] width 811 height 423
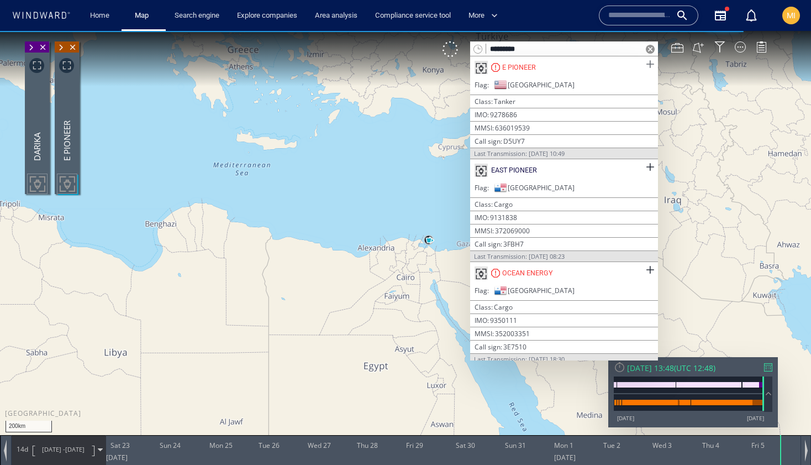
click at [645, 64] on span at bounding box center [650, 64] width 14 height 14
click at [644, 65] on span at bounding box center [650, 64] width 14 height 14
click at [644, 64] on span at bounding box center [650, 64] width 14 height 14
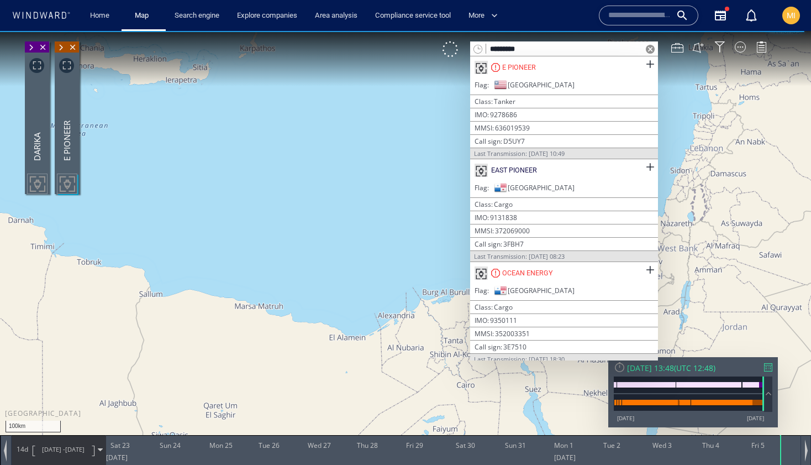
click at [650, 51] on span at bounding box center [650, 49] width 9 height 9
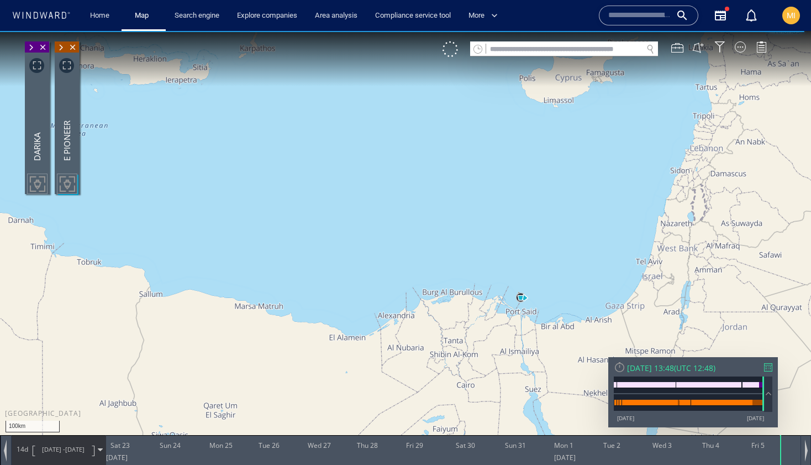
drag, startPoint x: 532, startPoint y: 260, endPoint x: 499, endPoint y: 164, distance: 101.7
click at [499, 164] on canvas "Map" at bounding box center [405, 242] width 811 height 423
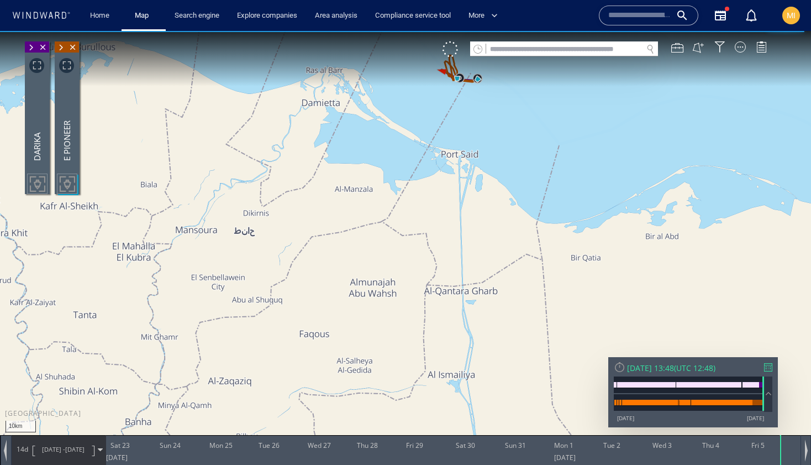
drag, startPoint x: 478, startPoint y: 128, endPoint x: 477, endPoint y: 212, distance: 84.0
click at [478, 210] on canvas "Map" at bounding box center [405, 242] width 811 height 423
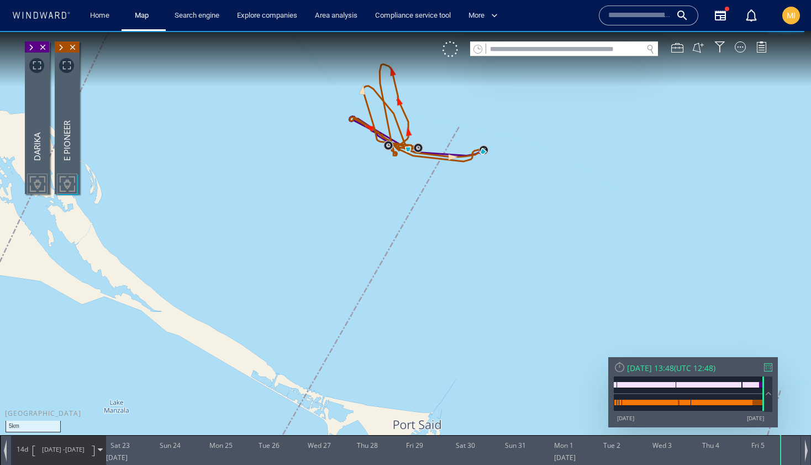
drag, startPoint x: 441, startPoint y: 208, endPoint x: 456, endPoint y: 267, distance: 60.8
click at [456, 264] on canvas "Map" at bounding box center [405, 242] width 811 height 423
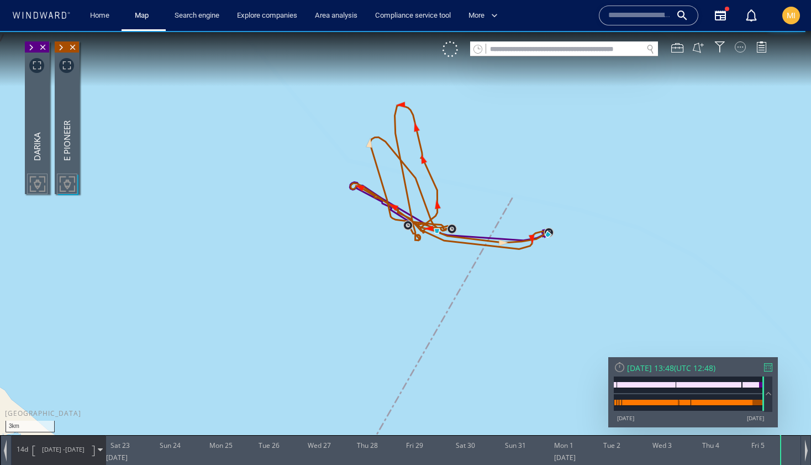
click at [741, 49] on div at bounding box center [740, 46] width 11 height 11
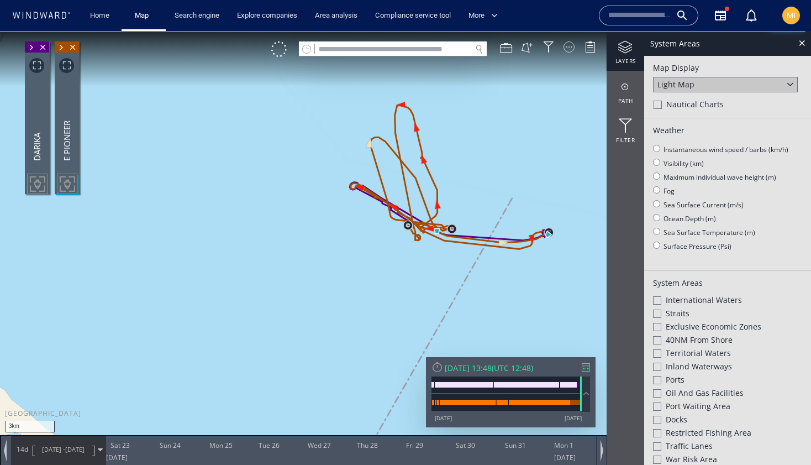
click at [741, 49] on div "System Areas" at bounding box center [727, 43] width 167 height 25
click at [625, 88] on div at bounding box center [625, 87] width 38 height 14
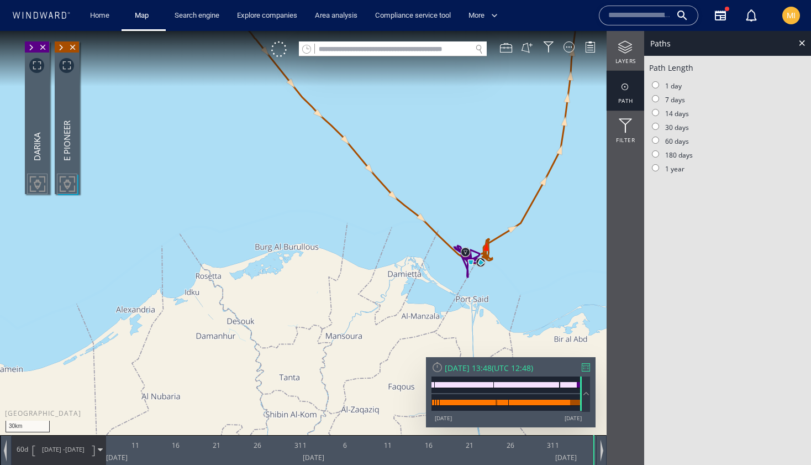
drag, startPoint x: 548, startPoint y: 260, endPoint x: 463, endPoint y: 285, distance: 88.6
click at [465, 283] on canvas "Map" at bounding box center [405, 242] width 811 height 423
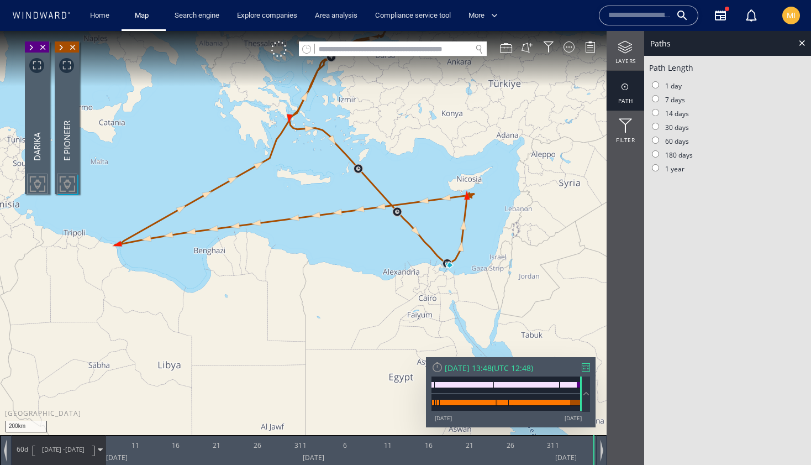
click at [460, 260] on canvas "Map" at bounding box center [405, 242] width 811 height 423
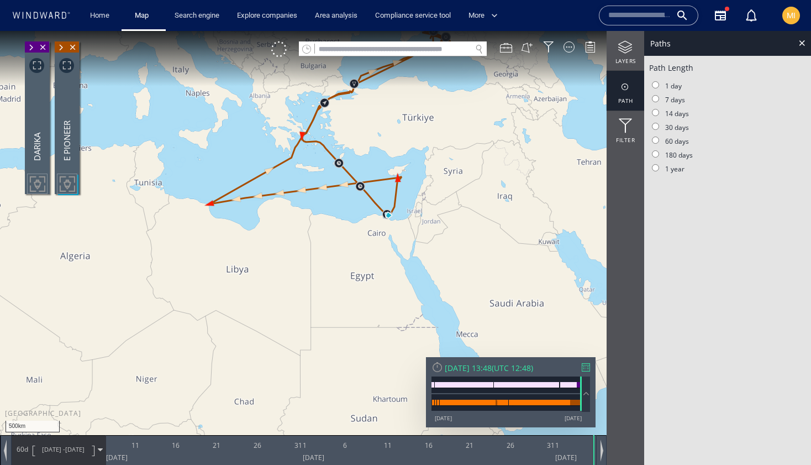
drag, startPoint x: 329, startPoint y: 168, endPoint x: 292, endPoint y: 213, distance: 58.4
click at [294, 210] on canvas "Map" at bounding box center [405, 242] width 811 height 423
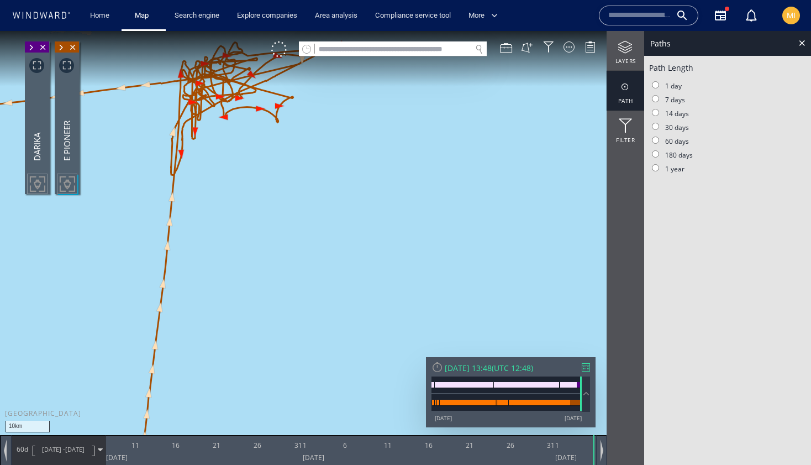
drag, startPoint x: 281, startPoint y: 249, endPoint x: 324, endPoint y: 302, distance: 68.7
click at [324, 302] on canvas "Map" at bounding box center [405, 242] width 811 height 423
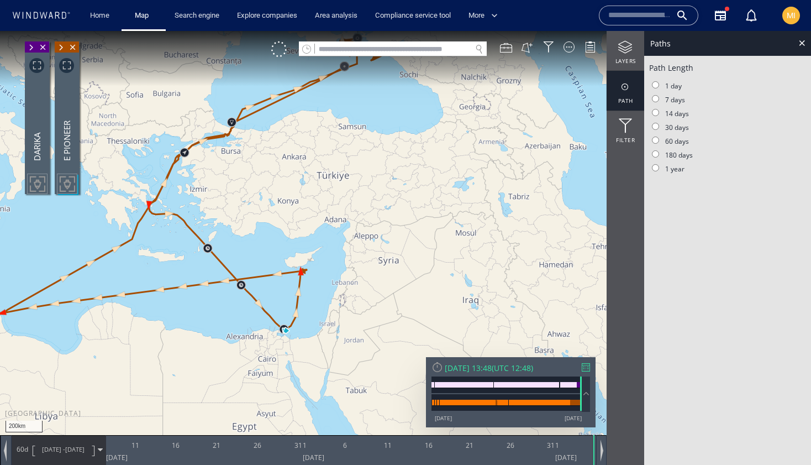
drag, startPoint x: 103, startPoint y: 294, endPoint x: 194, endPoint y: 294, distance: 91.7
click at [194, 294] on canvas "Map" at bounding box center [405, 242] width 811 height 423
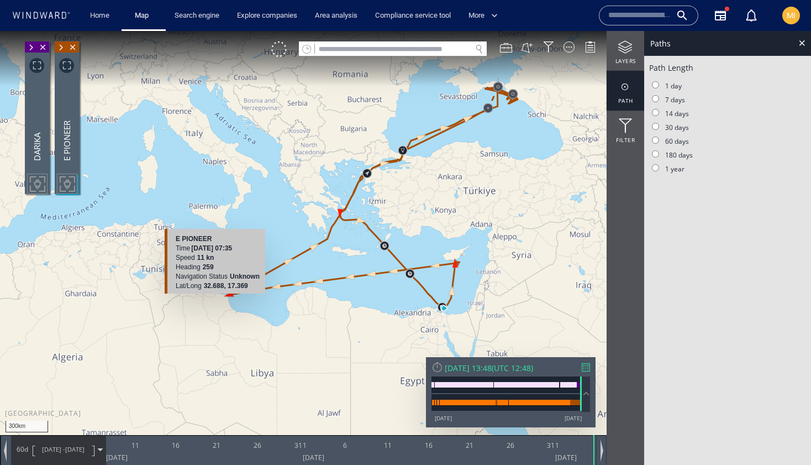
drag, startPoint x: 300, startPoint y: 265, endPoint x: 225, endPoint y: 288, distance: 78.6
click at [229, 287] on div "300km © Mapbox © OpenStreetMap Improve this map E PIONEER Time 29 July 2025 07:…" at bounding box center [405, 242] width 811 height 423
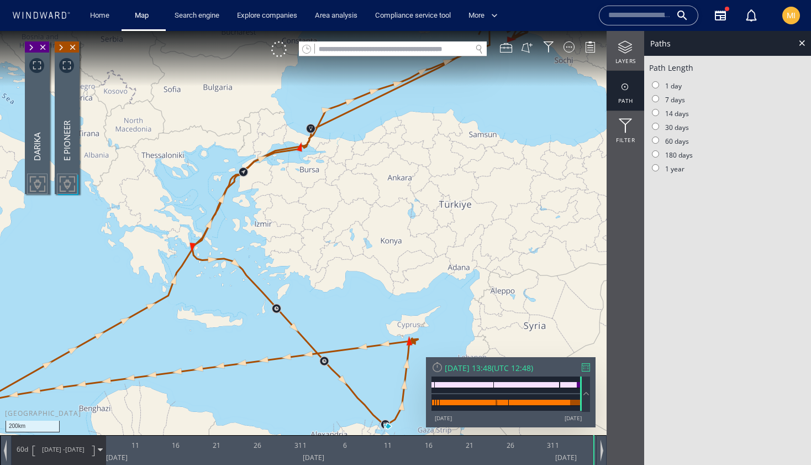
drag, startPoint x: 316, startPoint y: 213, endPoint x: 316, endPoint y: 258, distance: 45.3
click at [316, 258] on canvas "Map" at bounding box center [405, 242] width 811 height 423
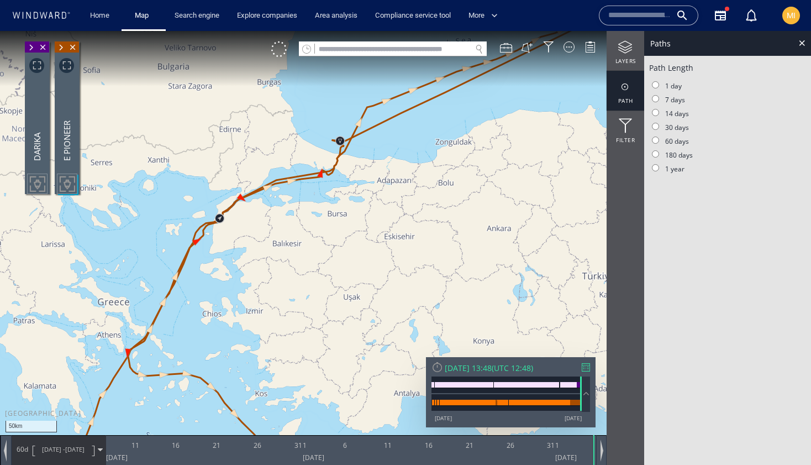
click at [272, 239] on canvas "Map" at bounding box center [405, 242] width 811 height 423
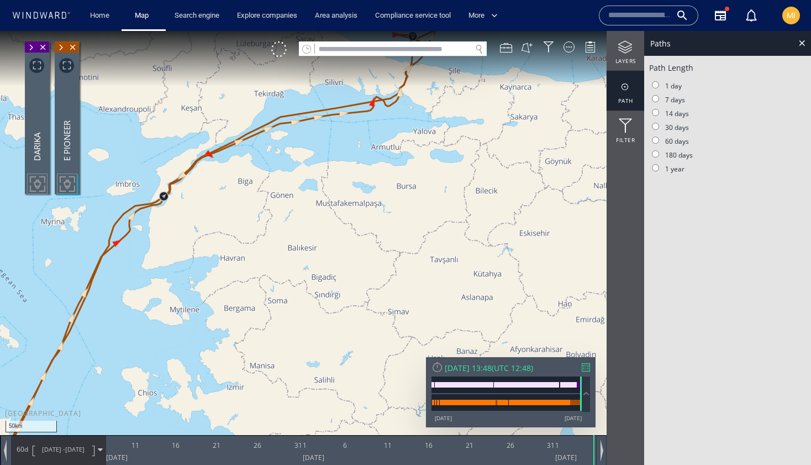
drag, startPoint x: 227, startPoint y: 278, endPoint x: 227, endPoint y: 324, distance: 46.4
click at [227, 324] on canvas "Map" at bounding box center [405, 242] width 811 height 423
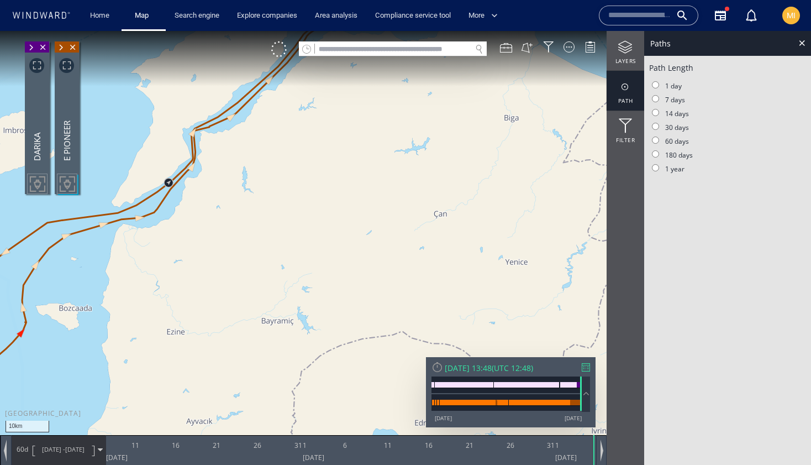
drag, startPoint x: 212, startPoint y: 235, endPoint x: 222, endPoint y: 272, distance: 38.9
click at [222, 272] on canvas "Map" at bounding box center [405, 242] width 811 height 423
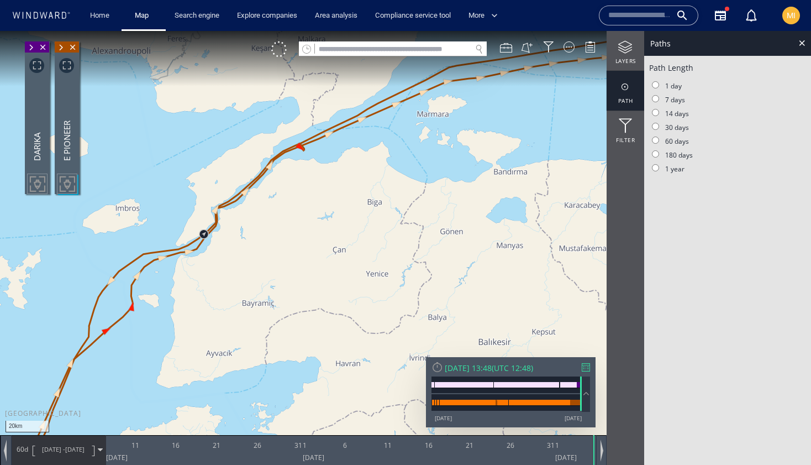
drag, startPoint x: 354, startPoint y: 204, endPoint x: 280, endPoint y: 247, distance: 85.4
click at [282, 245] on canvas "Map" at bounding box center [405, 242] width 811 height 423
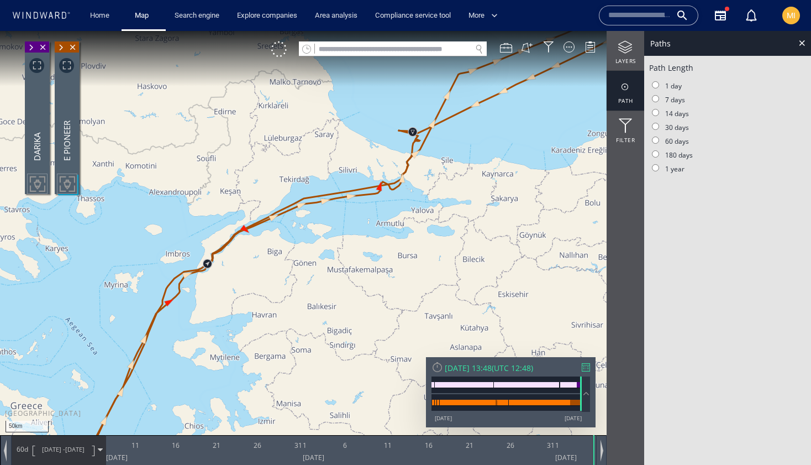
drag, startPoint x: 364, startPoint y: 213, endPoint x: 313, endPoint y: 252, distance: 64.6
click at [315, 255] on canvas "Map" at bounding box center [405, 242] width 811 height 423
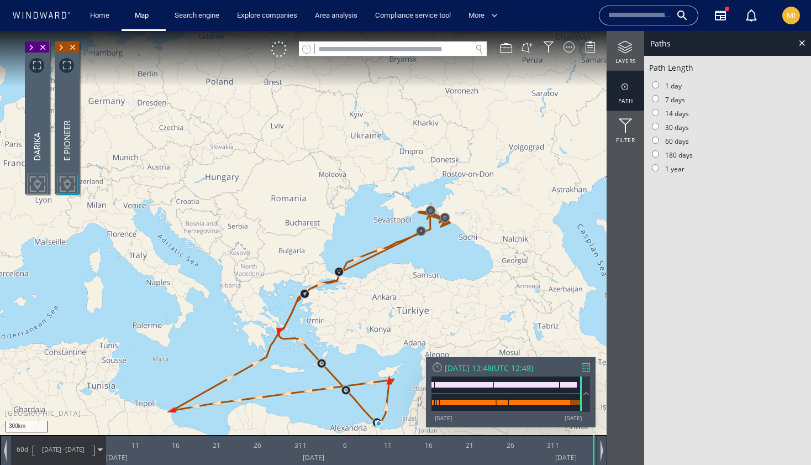
drag, startPoint x: 304, startPoint y: 342, endPoint x: 323, endPoint y: 250, distance: 94.2
click at [323, 250] on canvas "Map" at bounding box center [405, 242] width 811 height 423
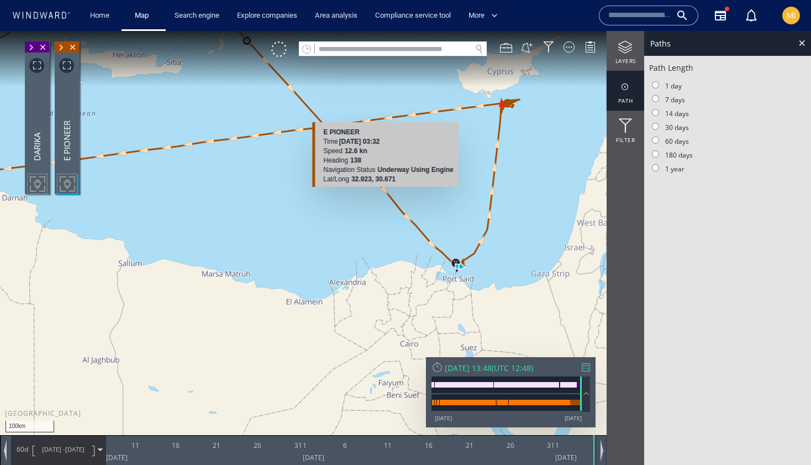
drag, startPoint x: 468, startPoint y: 296, endPoint x: 414, endPoint y: 233, distance: 83.4
click at [415, 234] on canvas "Map" at bounding box center [405, 242] width 811 height 423
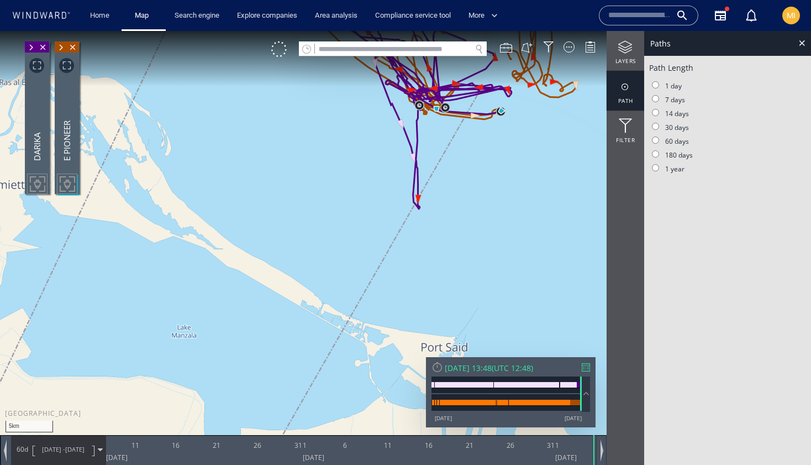
drag, startPoint x: 388, startPoint y: 146, endPoint x: 345, endPoint y: 225, distance: 90.0
click at [345, 225] on canvas "Map" at bounding box center [405, 242] width 811 height 423
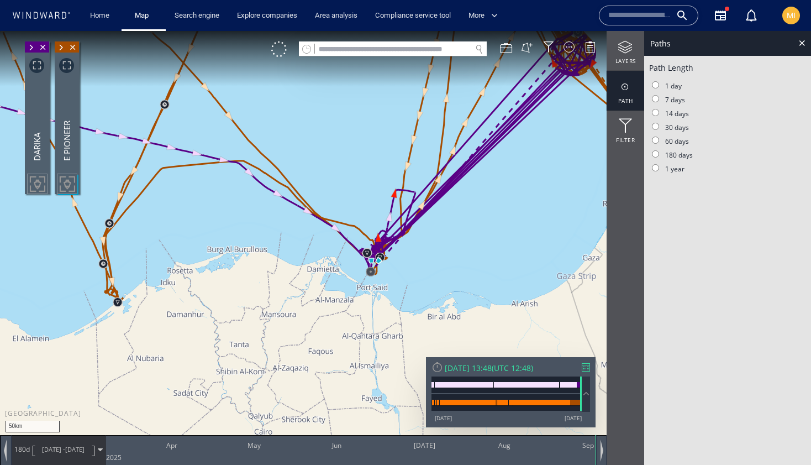
drag, startPoint x: 525, startPoint y: 212, endPoint x: 406, endPoint y: 321, distance: 161.8
click at [414, 318] on canvas "Map" at bounding box center [405, 242] width 811 height 423
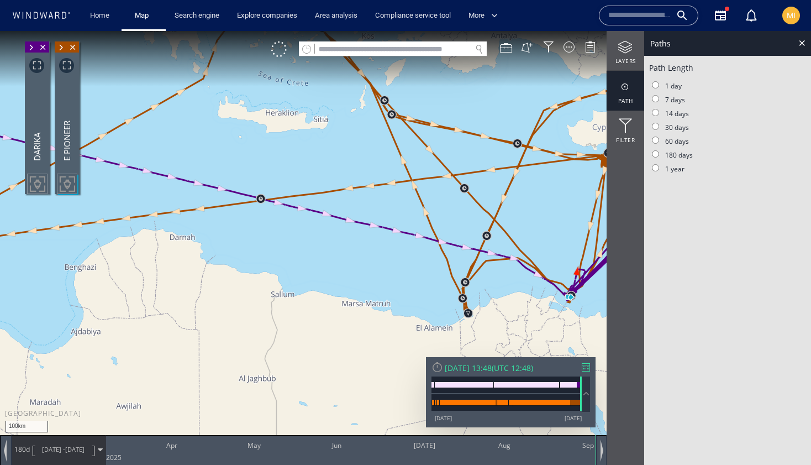
drag, startPoint x: 444, startPoint y: 264, endPoint x: 346, endPoint y: 261, distance: 97.8
click at [347, 261] on canvas "Map" at bounding box center [405, 242] width 811 height 423
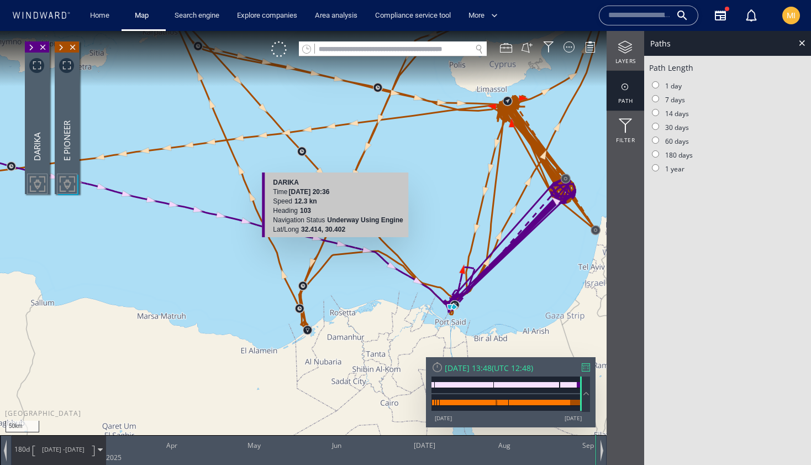
drag, startPoint x: 442, startPoint y: 284, endPoint x: 436, endPoint y: 259, distance: 26.0
click at [436, 259] on canvas "Map" at bounding box center [405, 242] width 811 height 423
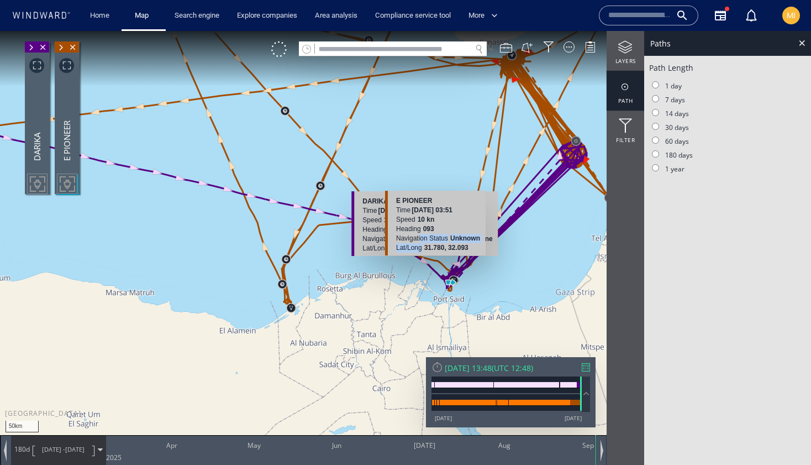
drag, startPoint x: 423, startPoint y: 248, endPoint x: 418, endPoint y: 236, distance: 12.6
click at [418, 236] on div "E PIONEER Time 18 May 2025 03:51 Speed 10 kn Heading 093 Navigation Status Unkn…" at bounding box center [435, 223] width 101 height 65
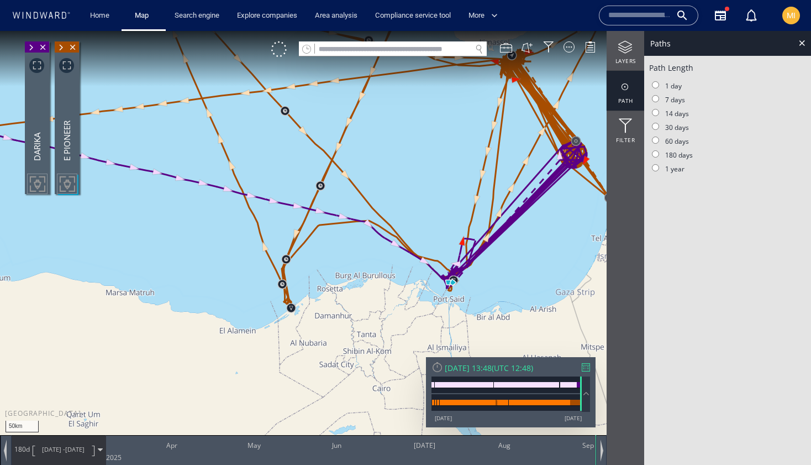
drag, startPoint x: 429, startPoint y: 296, endPoint x: 389, endPoint y: 220, distance: 85.5
click at [392, 220] on canvas "Map" at bounding box center [405, 242] width 811 height 423
click at [389, 220] on canvas "Map" at bounding box center [405, 242] width 811 height 423
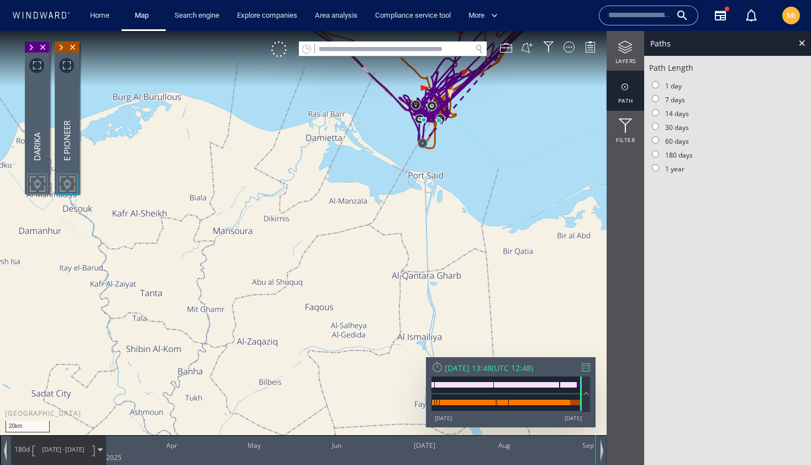
drag, startPoint x: 399, startPoint y: 171, endPoint x: 377, endPoint y: 259, distance: 91.2
click at [378, 257] on canvas "Map" at bounding box center [405, 242] width 811 height 423
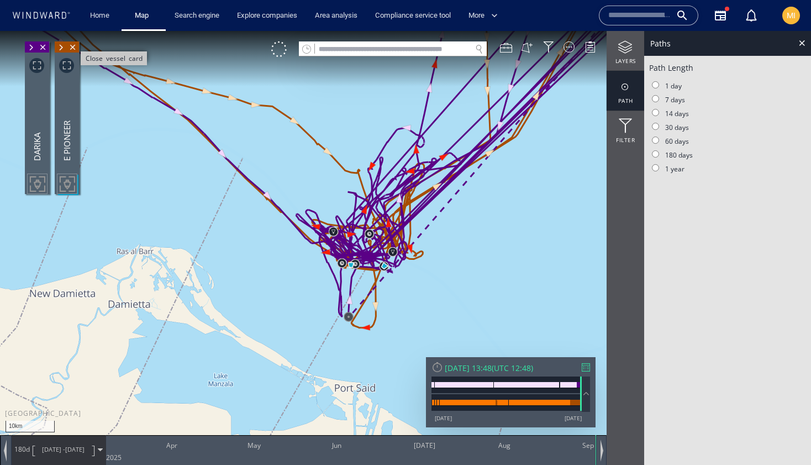
click at [74, 45] on span "Close vessel card" at bounding box center [73, 46] width 12 height 11
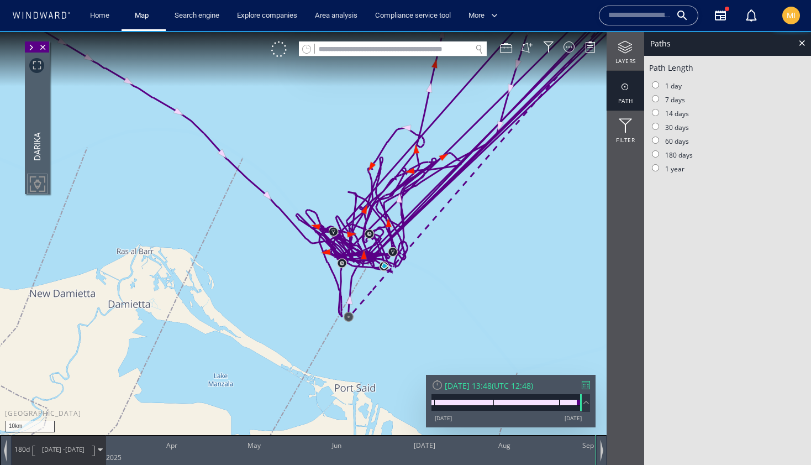
click at [36, 150] on div "DARIKA" at bounding box center [37, 118] width 9 height 85
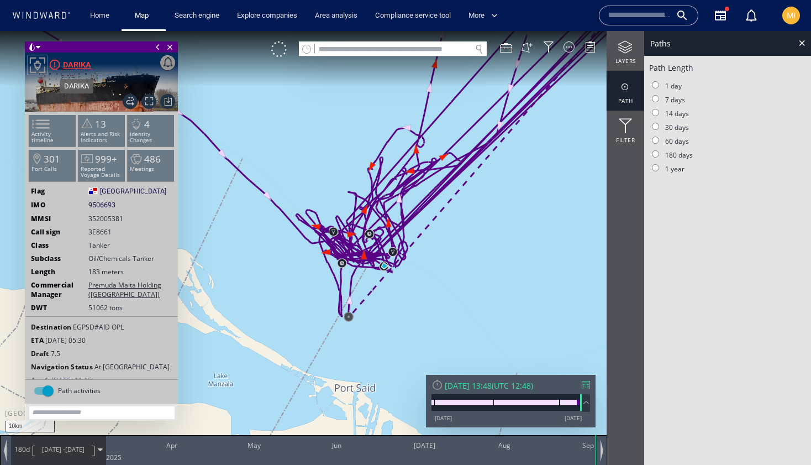
click at [77, 64] on div "DARIKA" at bounding box center [77, 64] width 28 height 13
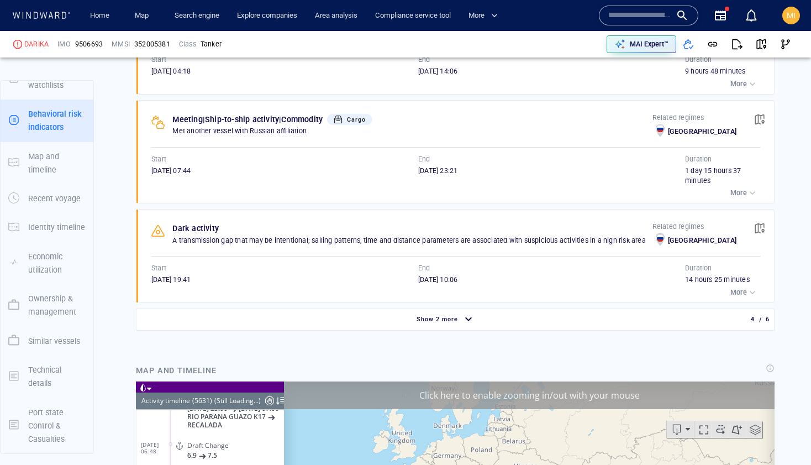
scroll to position [170769, 0]
click at [435, 318] on span "Show 2 more" at bounding box center [436, 318] width 41 height 7
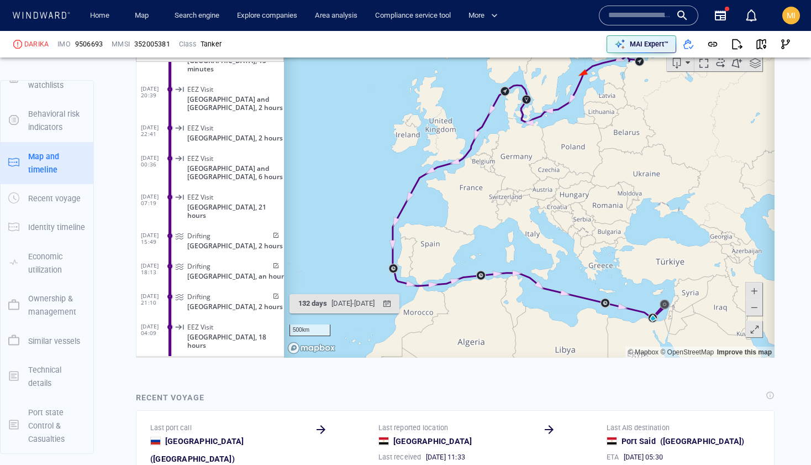
scroll to position [164190, 0]
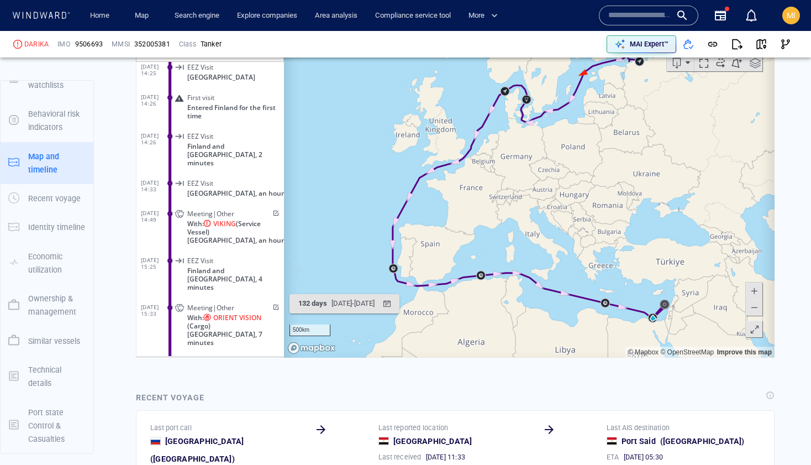
drag, startPoint x: 317, startPoint y: 175, endPoint x: 317, endPoint y: 220, distance: 45.3
click at [317, 220] on canvas "Map" at bounding box center [529, 185] width 490 height 342
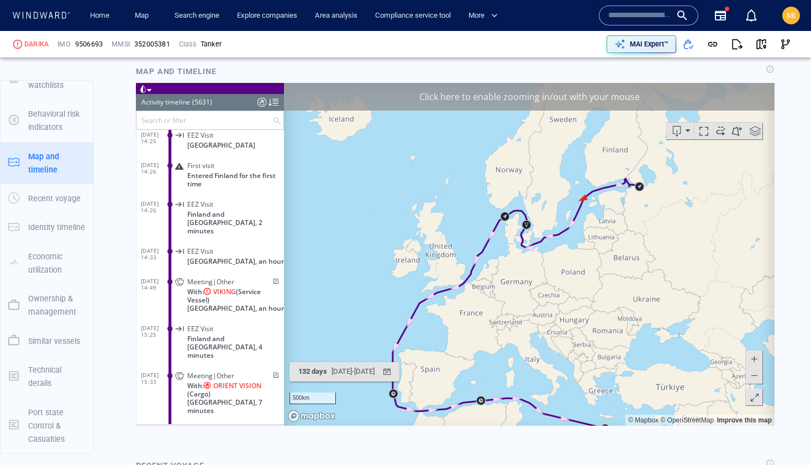
scroll to position [1338, 0]
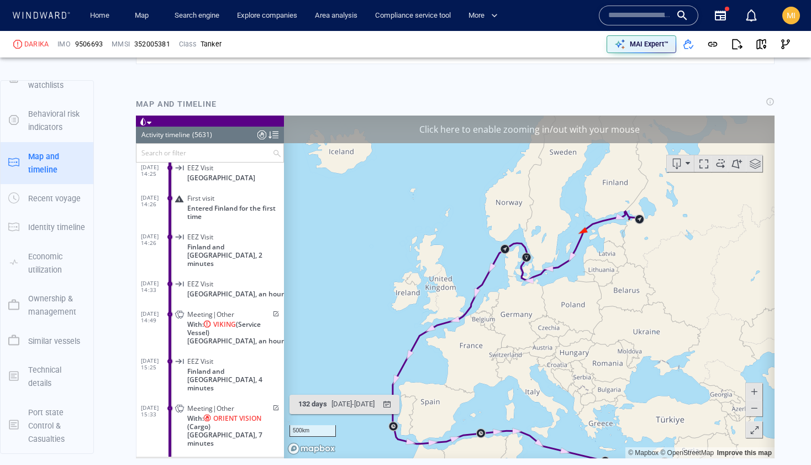
click at [188, 154] on input "text" at bounding box center [204, 152] width 136 height 18
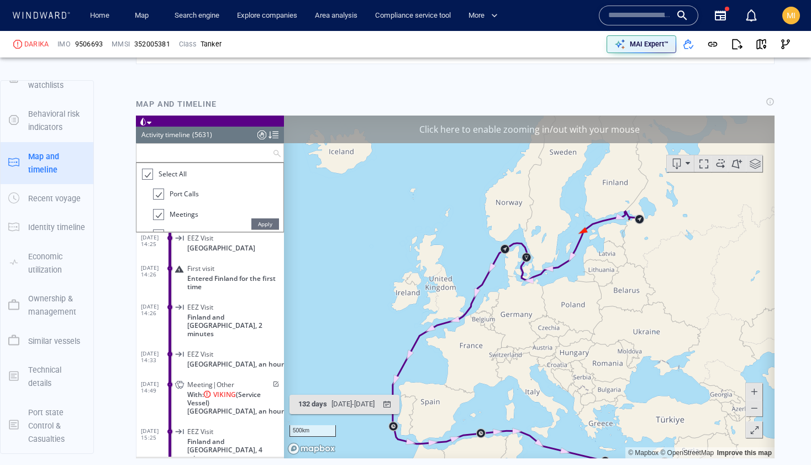
click at [145, 172] on div at bounding box center [146, 173] width 11 height 13
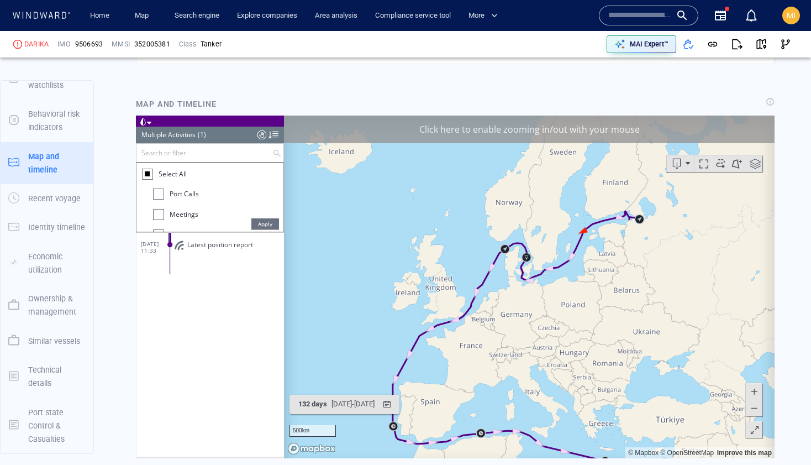
scroll to position [0, 0]
click at [158, 212] on div at bounding box center [158, 213] width 11 height 11
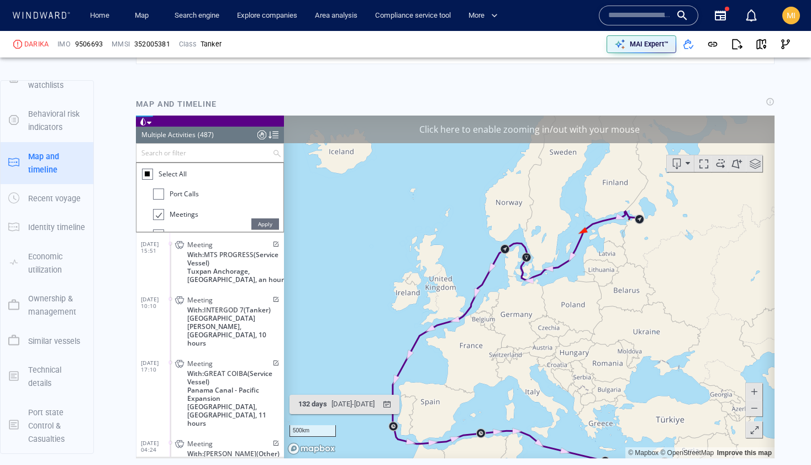
click at [158, 212] on div at bounding box center [157, 214] width 11 height 13
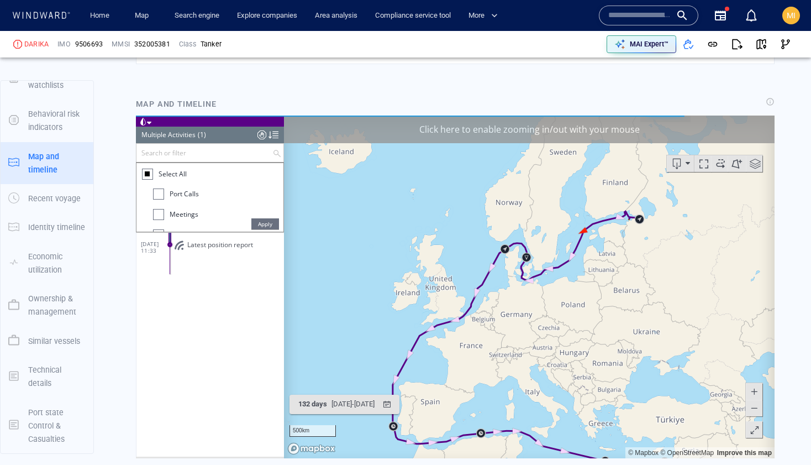
click at [160, 217] on div at bounding box center [158, 213] width 11 height 11
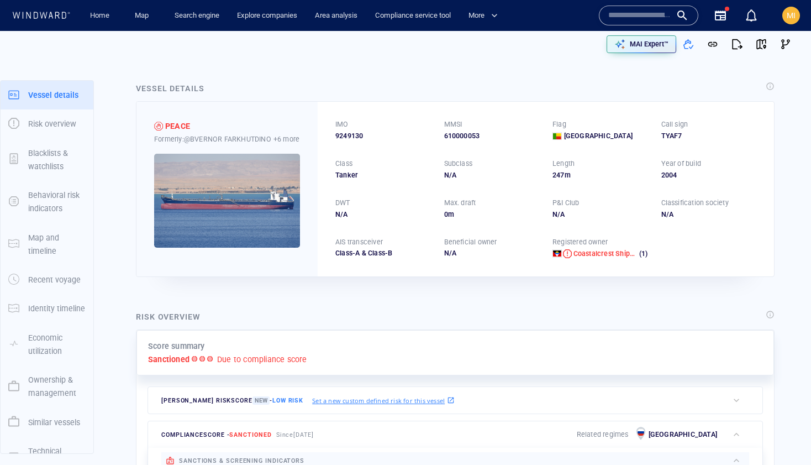
click at [645, 17] on input "text" at bounding box center [639, 15] width 63 height 17
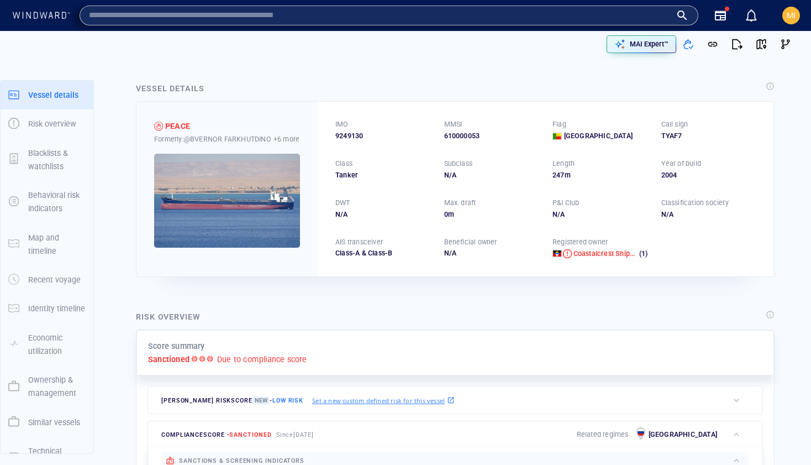
paste input "*******"
type input "*******"
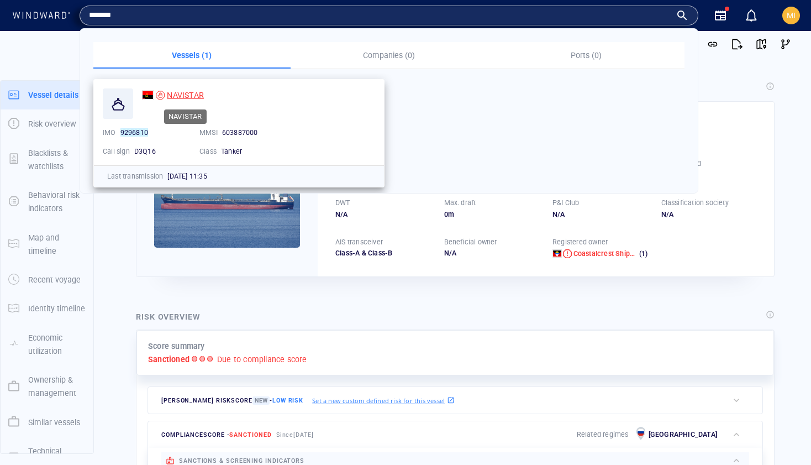
click at [194, 93] on span "NAVISTAR" at bounding box center [185, 95] width 37 height 9
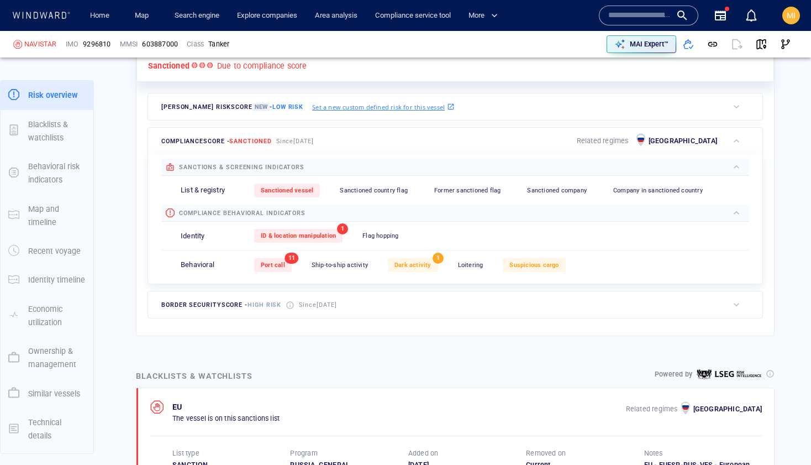
scroll to position [295, 0]
